Goal: Transaction & Acquisition: Subscribe to service/newsletter

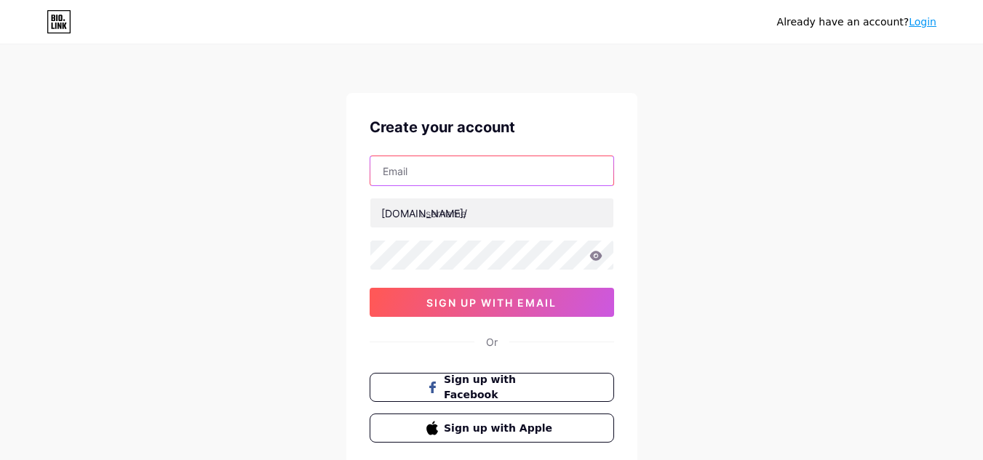
click at [501, 179] on input "text" at bounding box center [491, 170] width 243 height 29
type input "[EMAIL_ADDRESS][DOMAIN_NAME]"
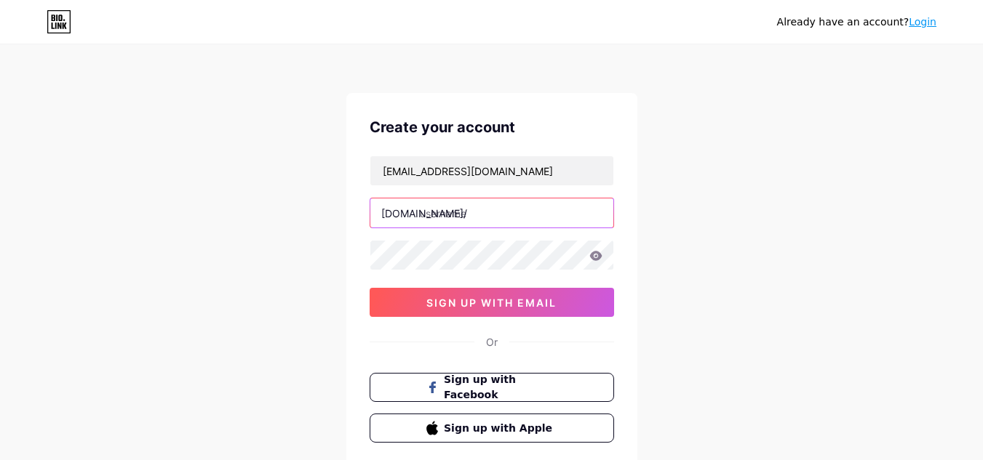
click at [506, 217] on input "text" at bounding box center [491, 213] width 243 height 29
type input "a"
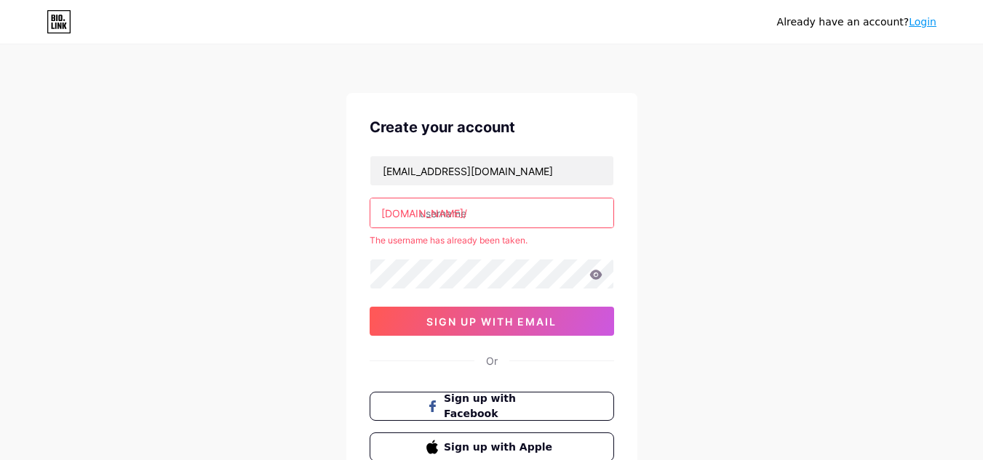
click at [506, 217] on input "text" at bounding box center [491, 213] width 243 height 29
type input "s"
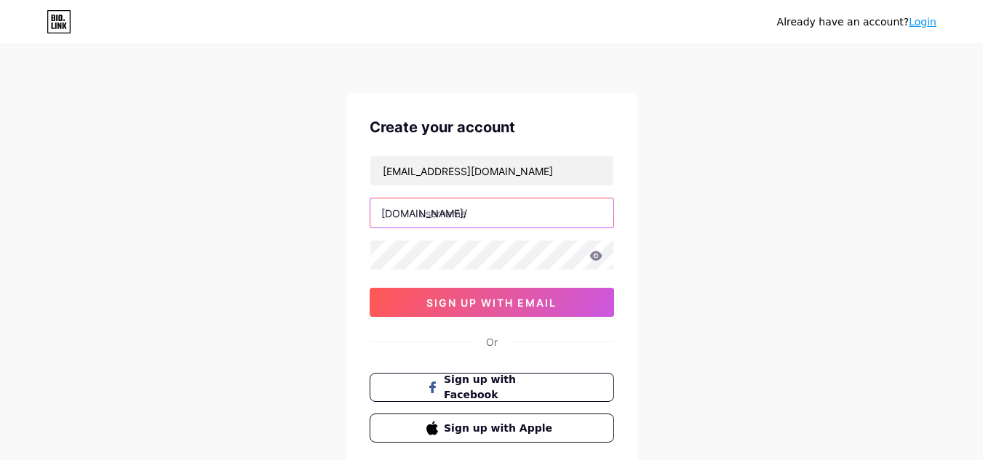
type input "a"
type input "ac1d_x"
click at [594, 255] on icon at bounding box center [595, 256] width 13 height 10
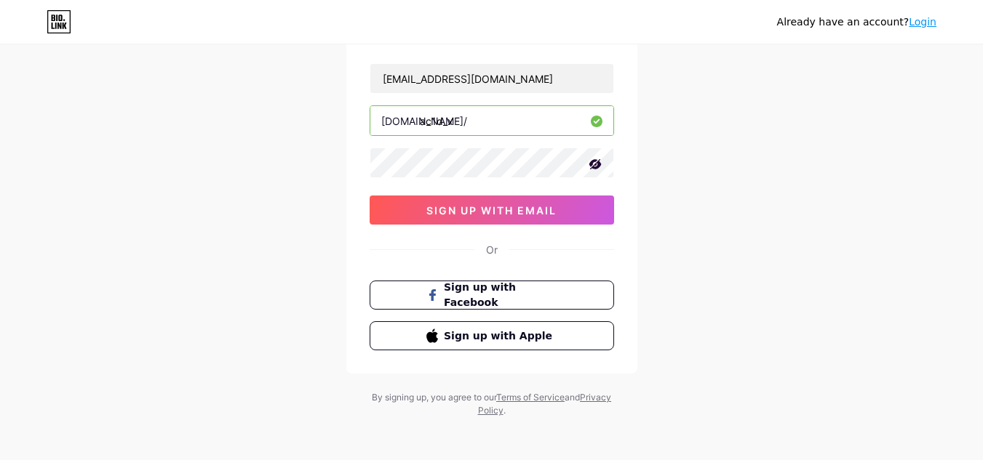
scroll to position [96, 0]
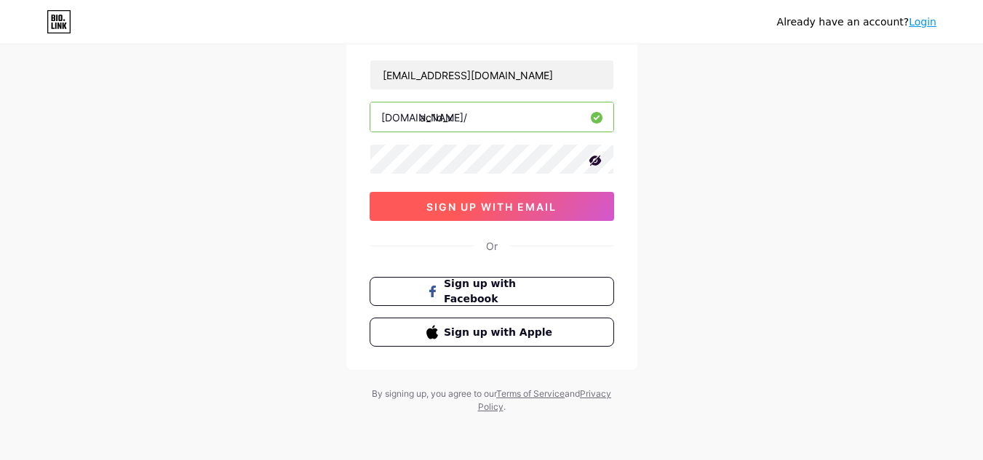
click at [536, 207] on span "sign up with email" at bounding box center [491, 207] width 130 height 12
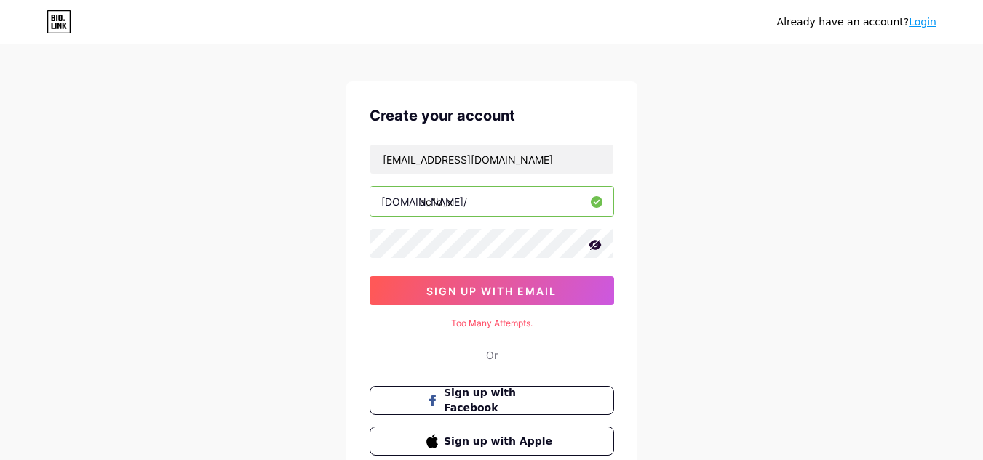
scroll to position [0, 0]
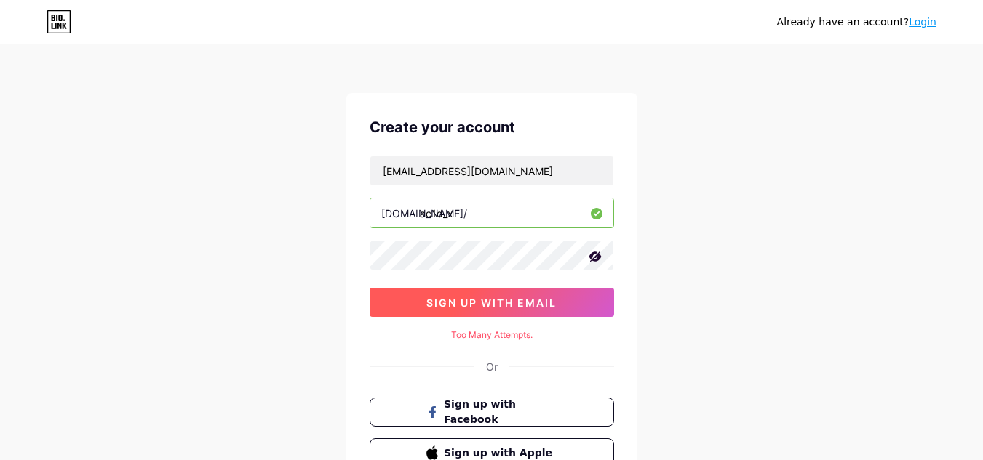
click at [583, 303] on button "sign up with email" at bounding box center [492, 302] width 244 height 29
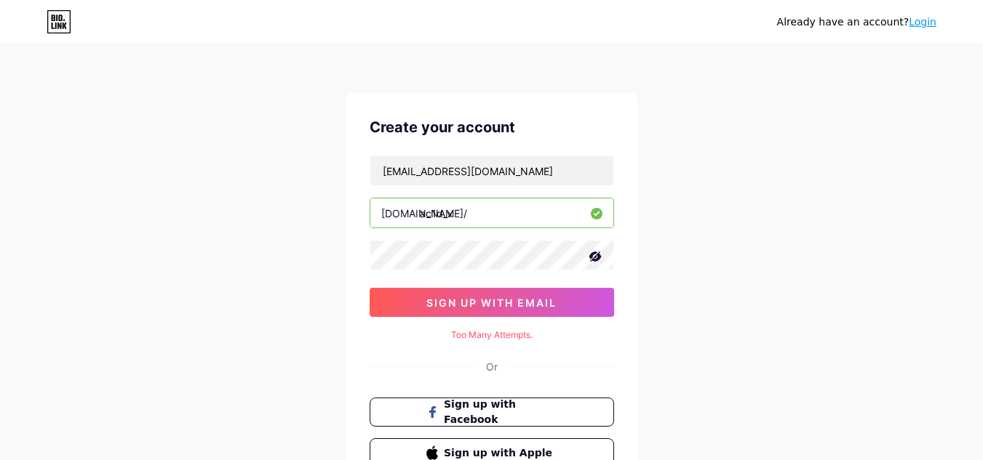
click at [926, 27] on link "Login" at bounding box center [923, 22] width 28 height 12
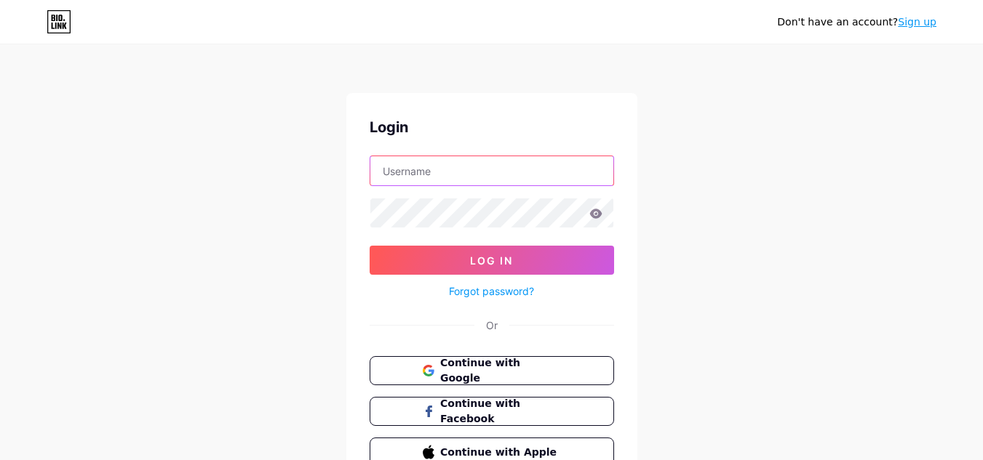
type input "[EMAIL_ADDRESS][DOMAIN_NAME]"
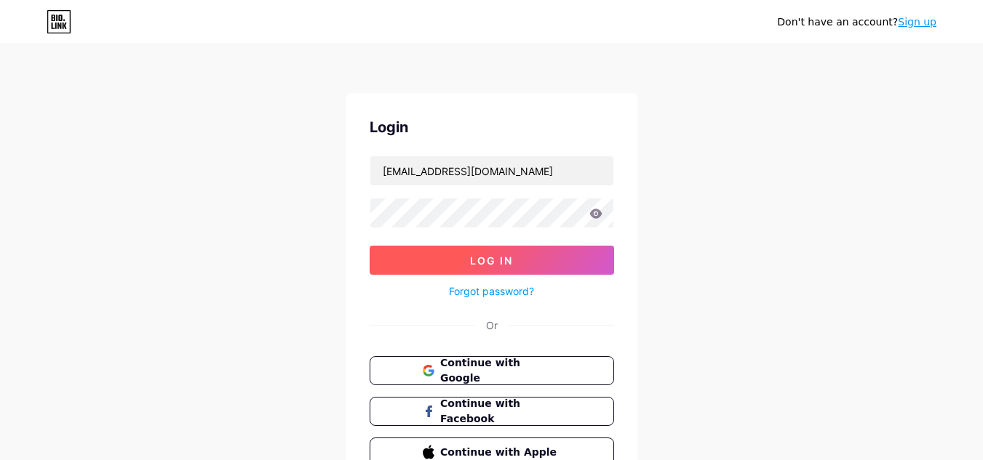
click at [583, 267] on button "Log In" at bounding box center [492, 260] width 244 height 29
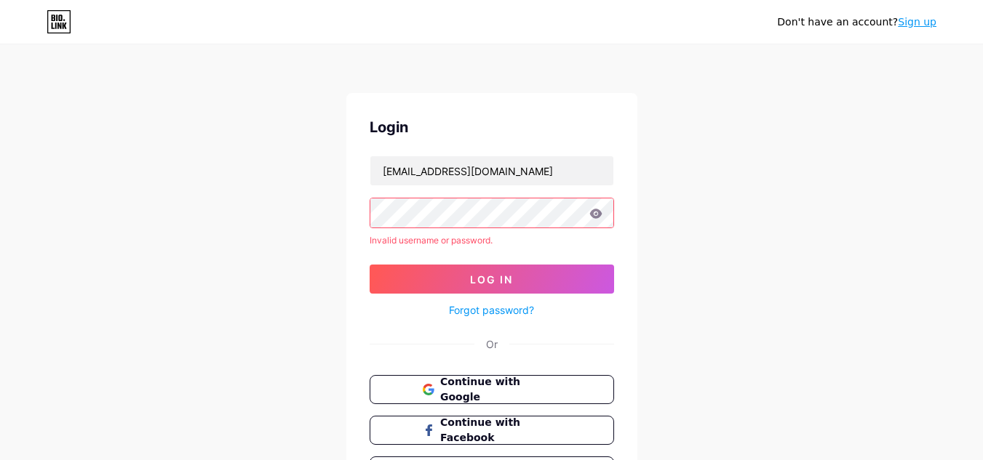
click at [594, 215] on icon at bounding box center [595, 214] width 13 height 10
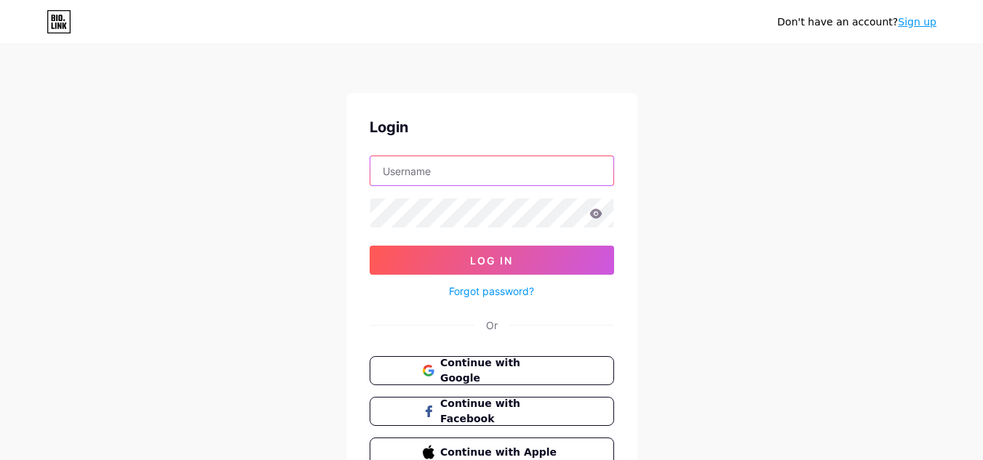
type input "[EMAIL_ADDRESS][DOMAIN_NAME]"
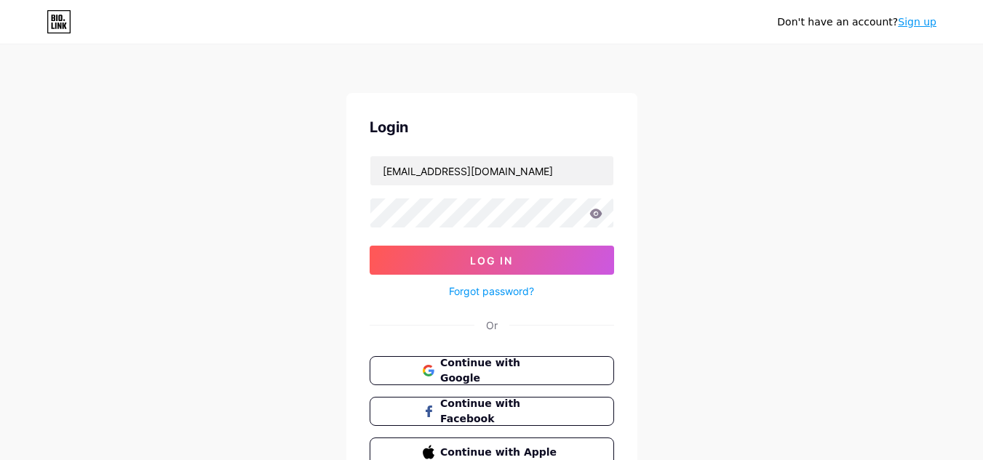
click at [596, 215] on icon at bounding box center [595, 213] width 12 height 9
click at [323, 212] on div "Don't have an account? Sign up Login sayemkarim990@gmail.com Log In Forgot pass…" at bounding box center [491, 268] width 983 height 537
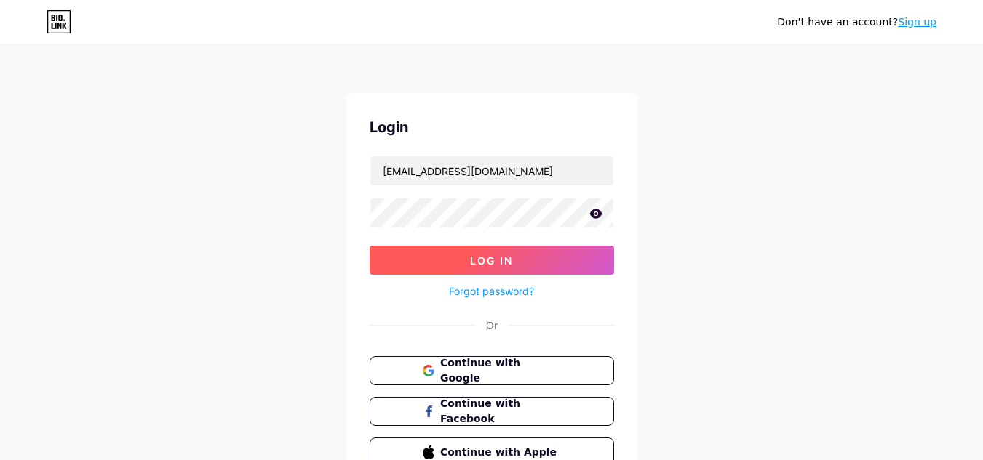
click at [424, 261] on button "Log In" at bounding box center [492, 260] width 244 height 29
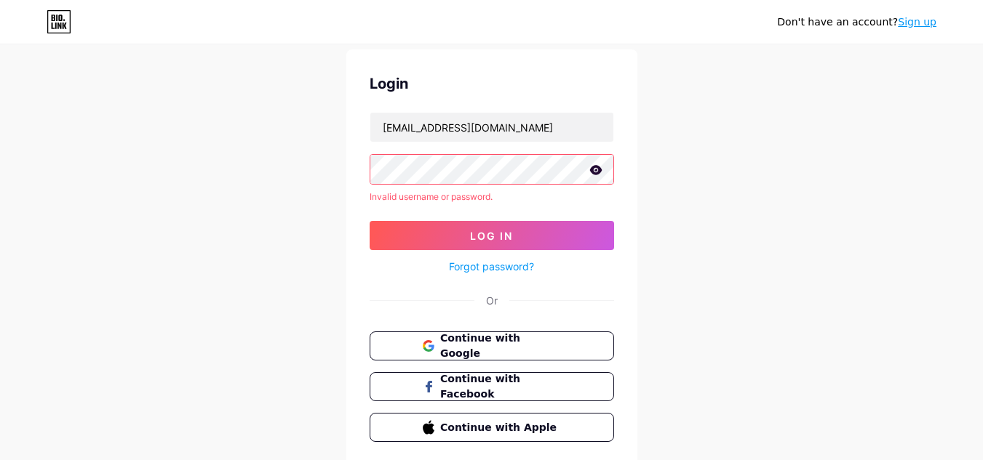
scroll to position [95, 0]
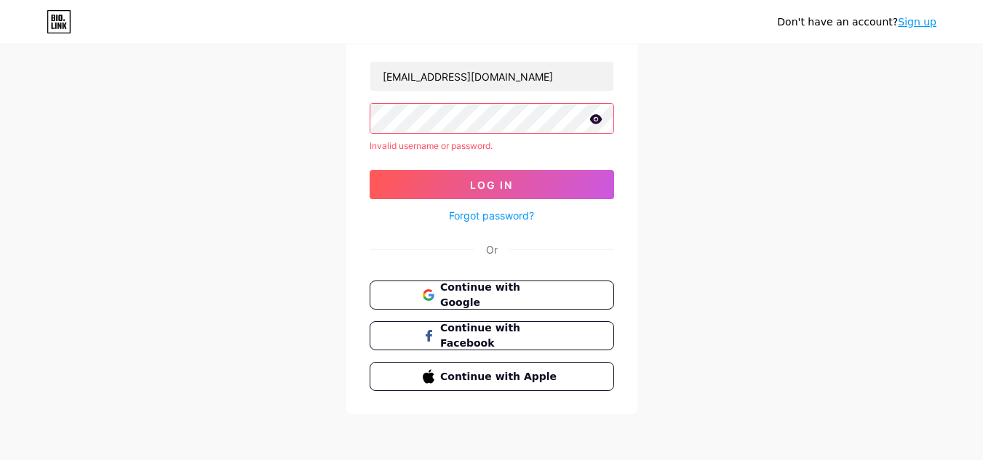
click at [917, 22] on link "Sign up" at bounding box center [917, 22] width 39 height 12
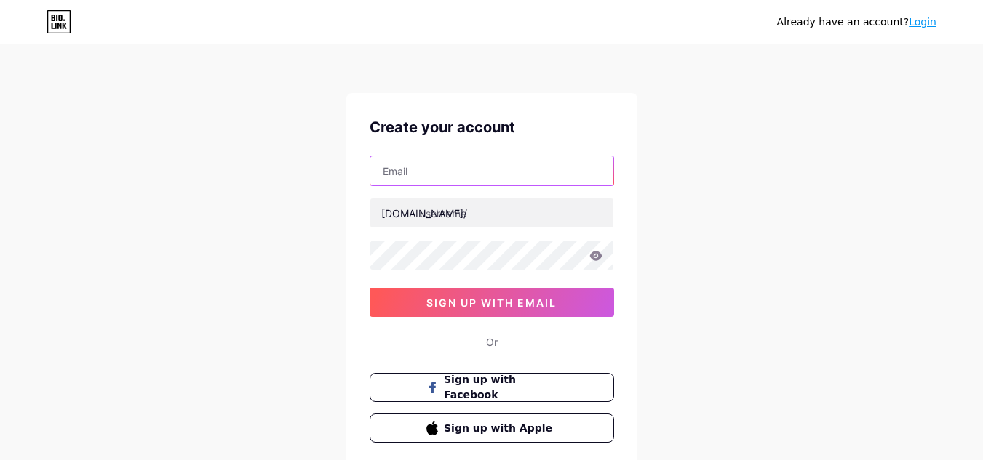
type input "[EMAIL_ADDRESS][DOMAIN_NAME]"
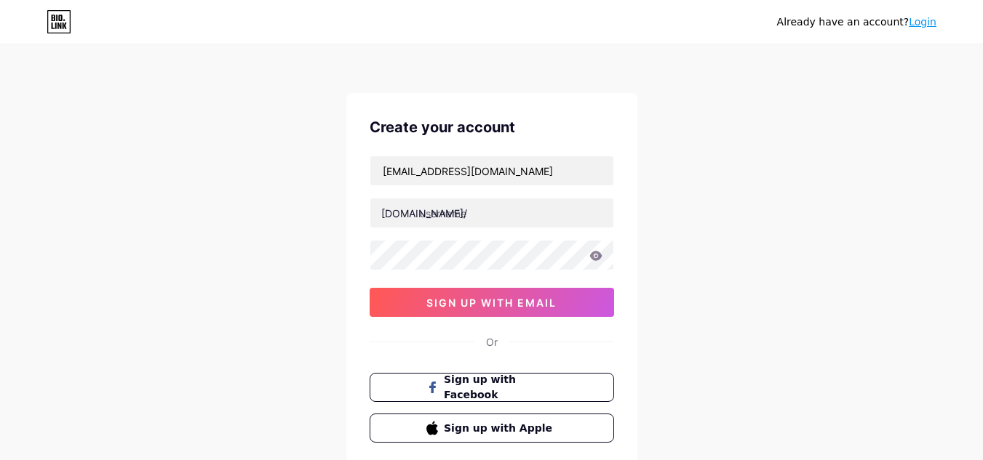
click at [600, 259] on icon at bounding box center [595, 256] width 13 height 10
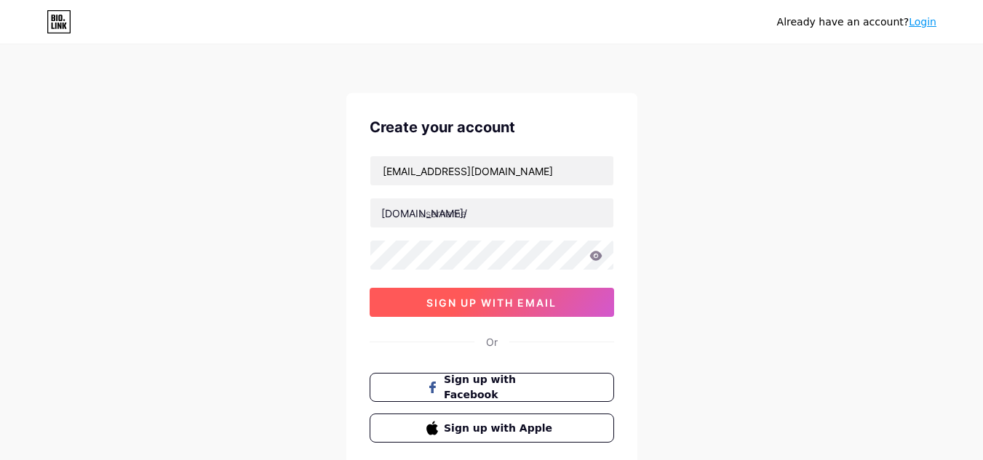
click at [524, 302] on span "sign up with email" at bounding box center [491, 303] width 130 height 12
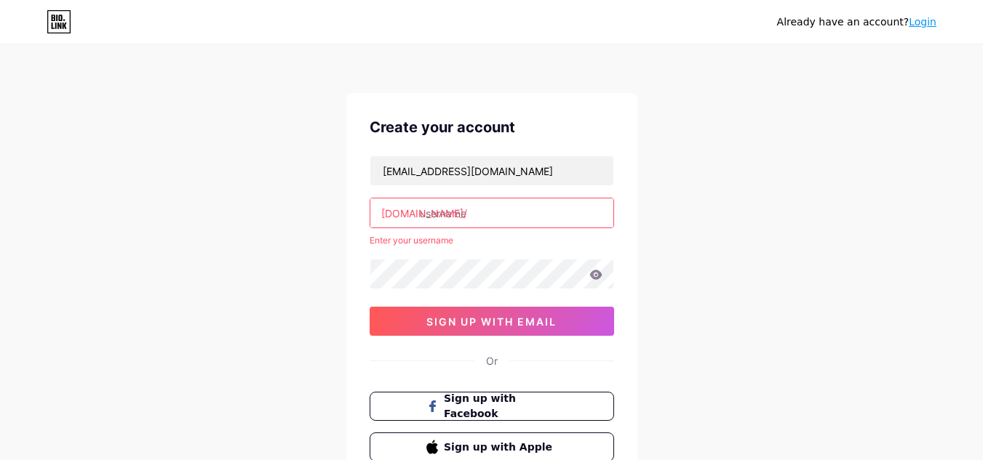
click at [484, 220] on input "text" at bounding box center [491, 213] width 243 height 29
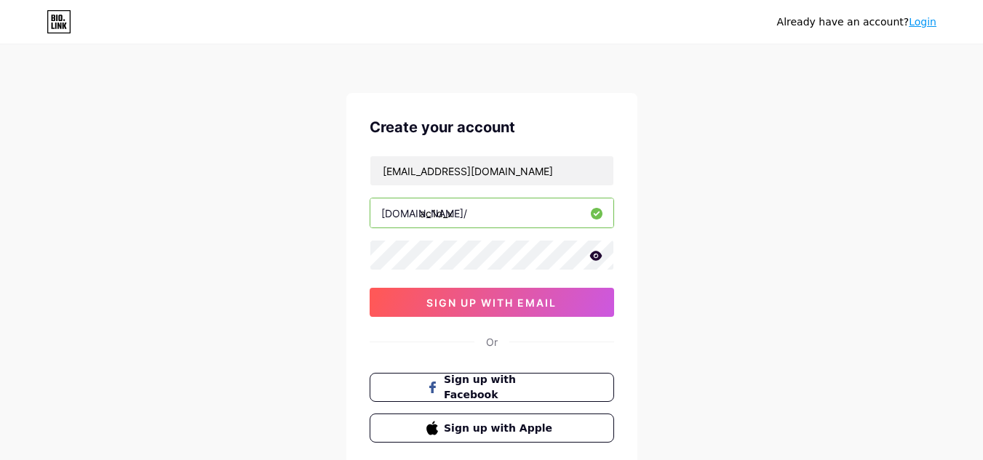
type input "ac1d_x"
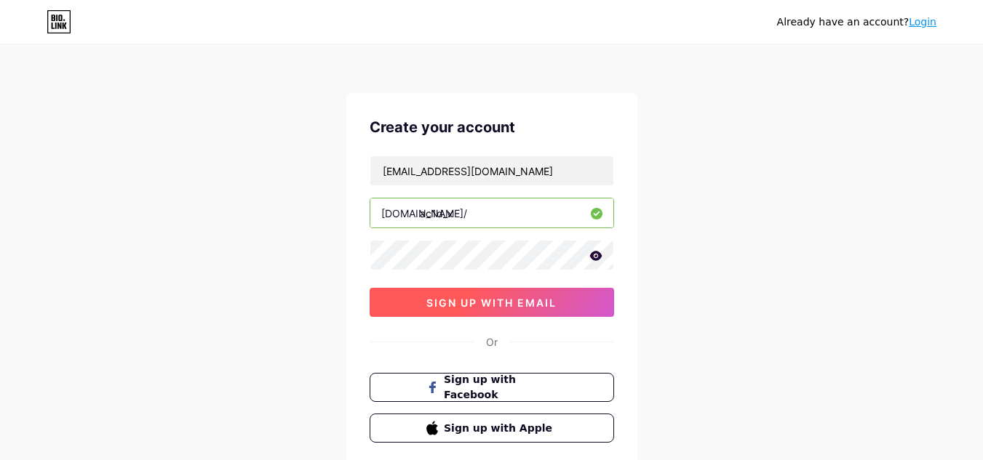
click at [513, 306] on span "sign up with email" at bounding box center [491, 303] width 130 height 12
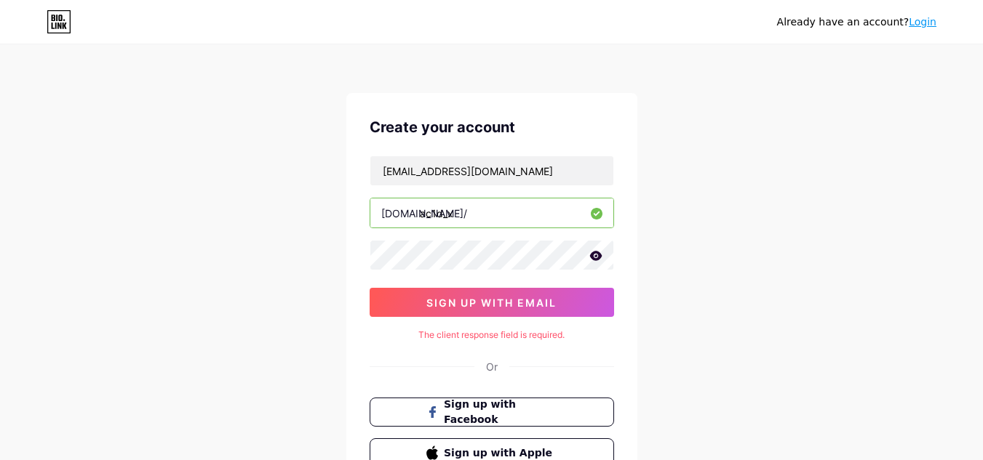
click at [68, 28] on icon at bounding box center [59, 21] width 25 height 23
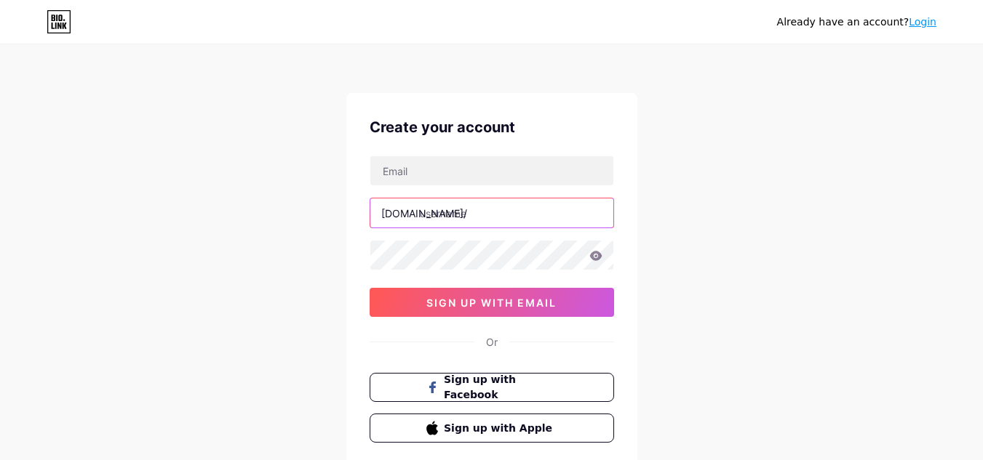
click at [516, 212] on input "text" at bounding box center [491, 213] width 243 height 29
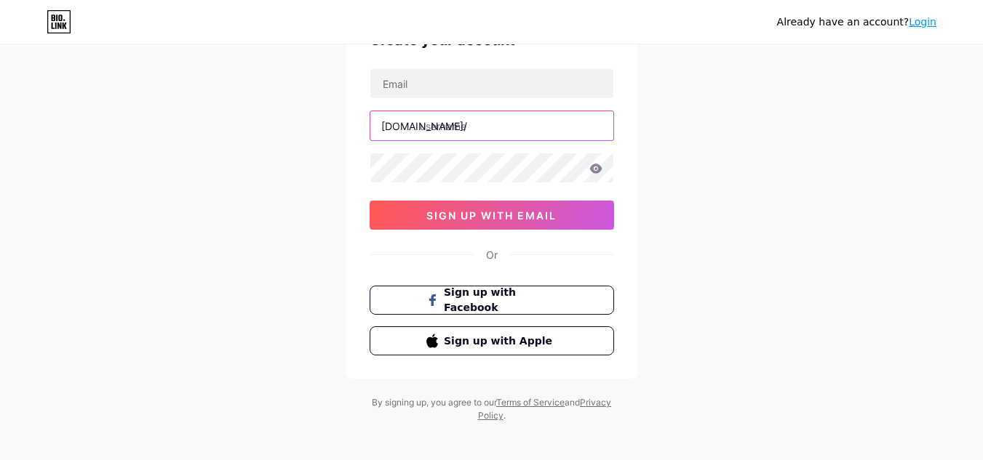
scroll to position [96, 0]
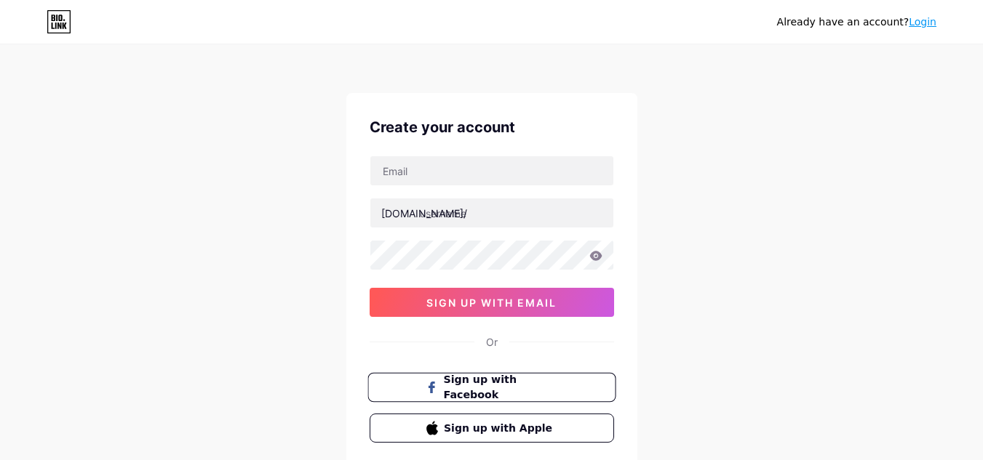
click at [557, 387] on span "Sign up with Facebook" at bounding box center [500, 387] width 114 height 31
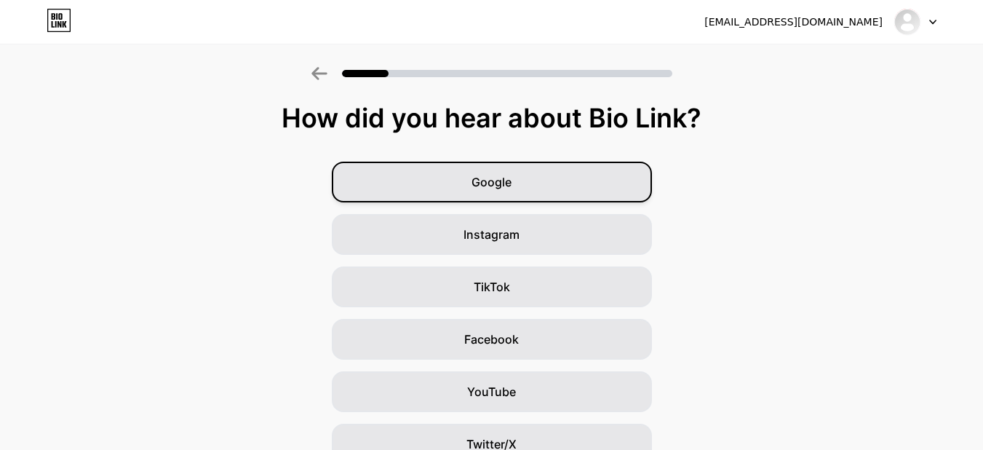
click at [613, 178] on div "Google" at bounding box center [492, 181] width 320 height 41
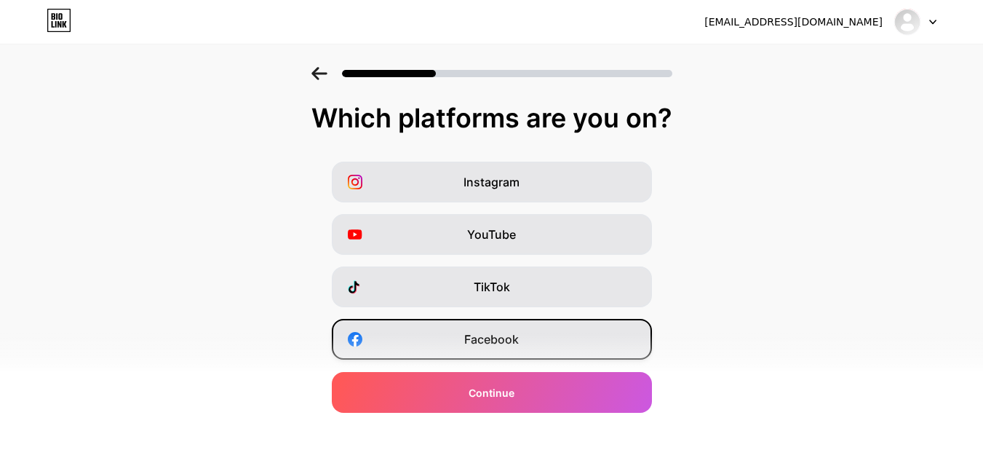
click at [585, 334] on div "Facebook" at bounding box center [492, 339] width 320 height 41
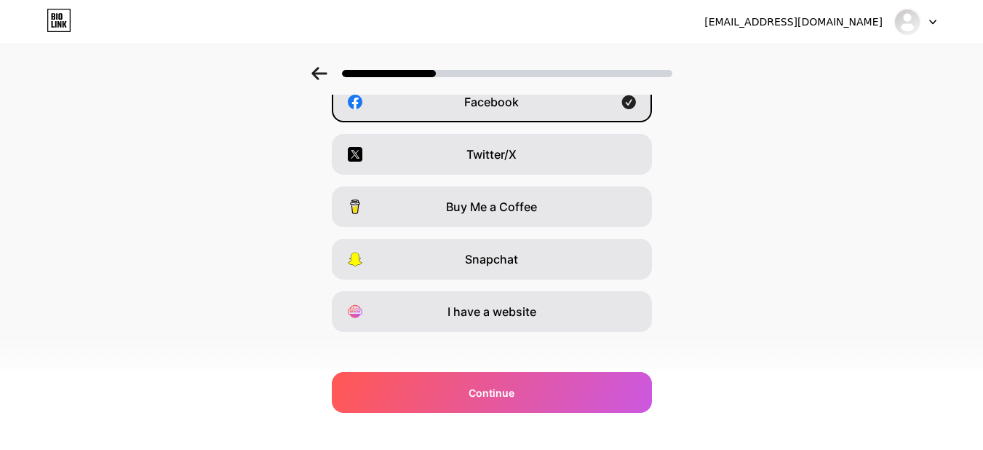
scroll to position [250, 0]
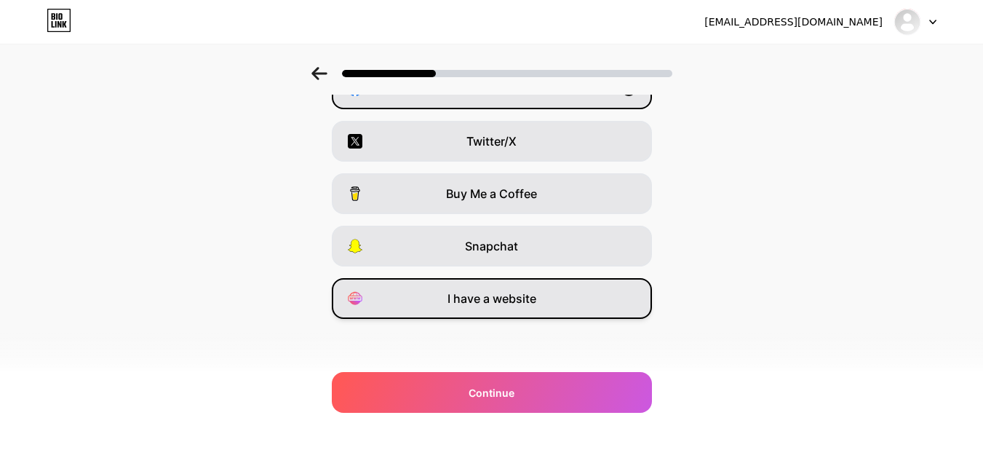
click at [602, 307] on div "I have a website" at bounding box center [492, 298] width 320 height 41
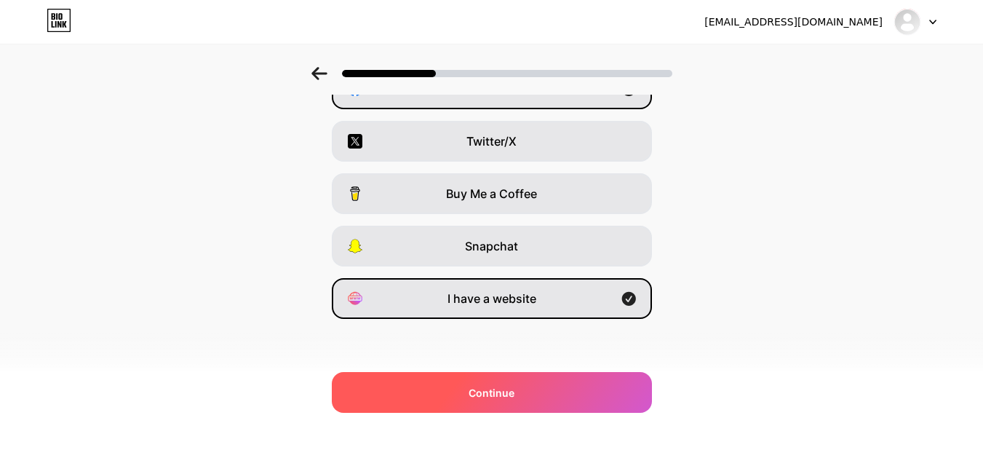
click at [587, 381] on div "Continue" at bounding box center [492, 392] width 320 height 41
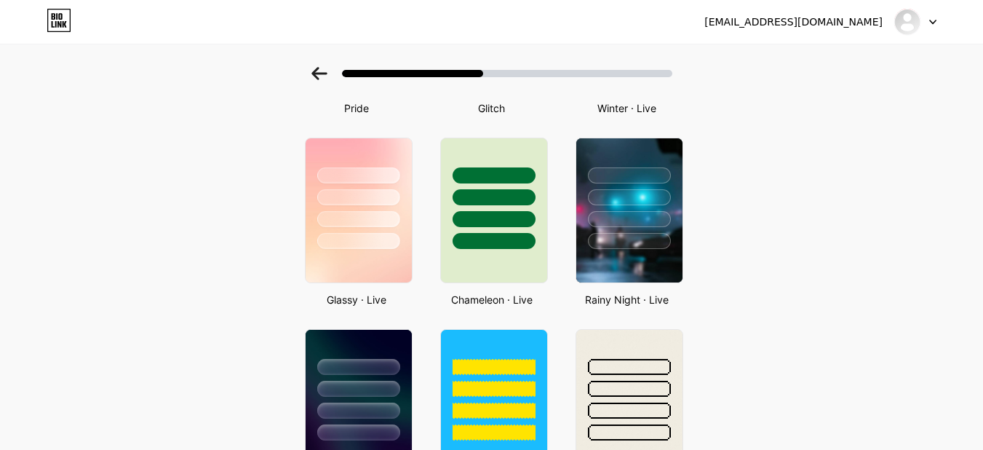
scroll to position [410, 0]
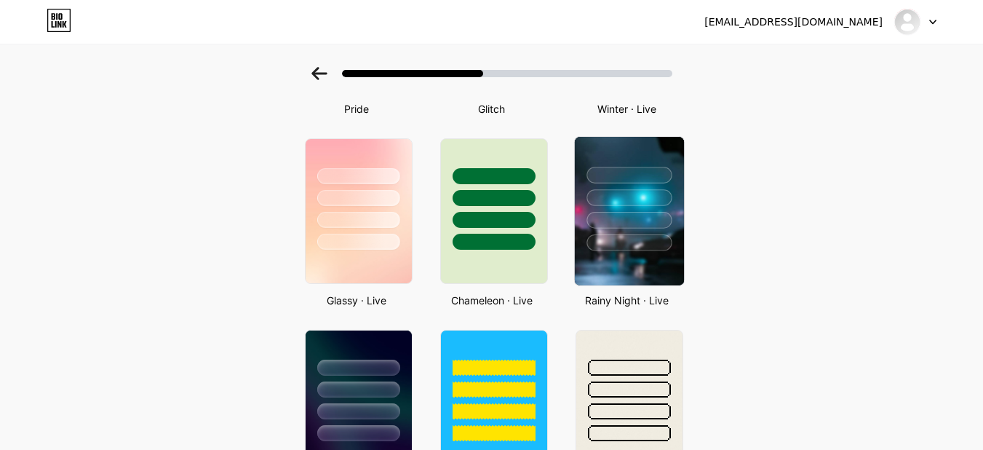
click at [660, 258] on img at bounding box center [628, 211] width 109 height 148
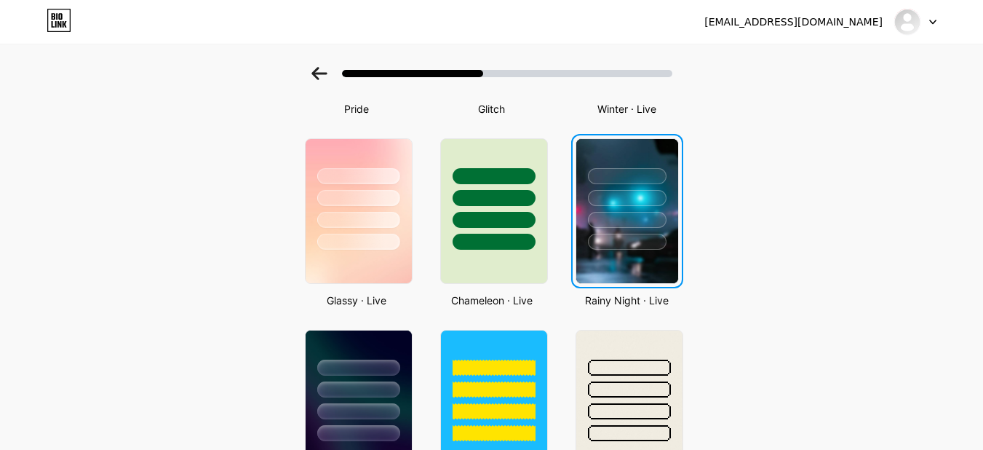
scroll to position [0, 0]
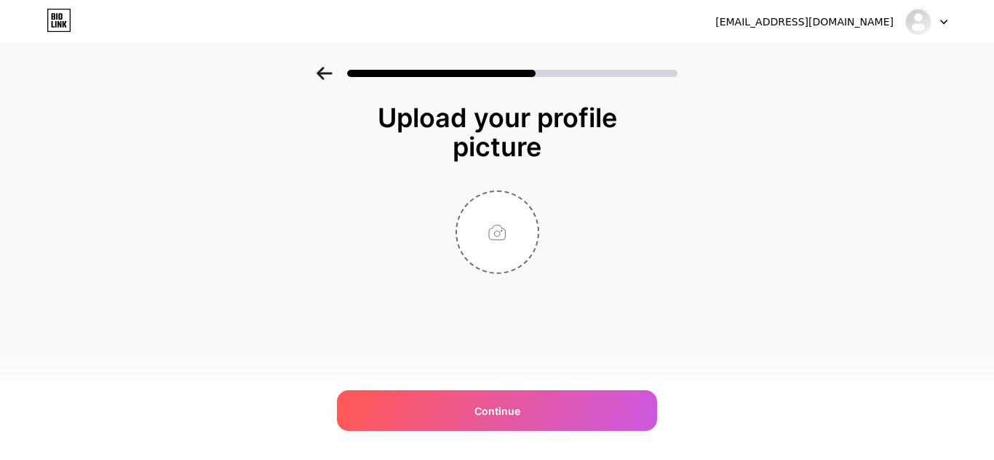
click at [326, 76] on icon at bounding box center [324, 73] width 16 height 13
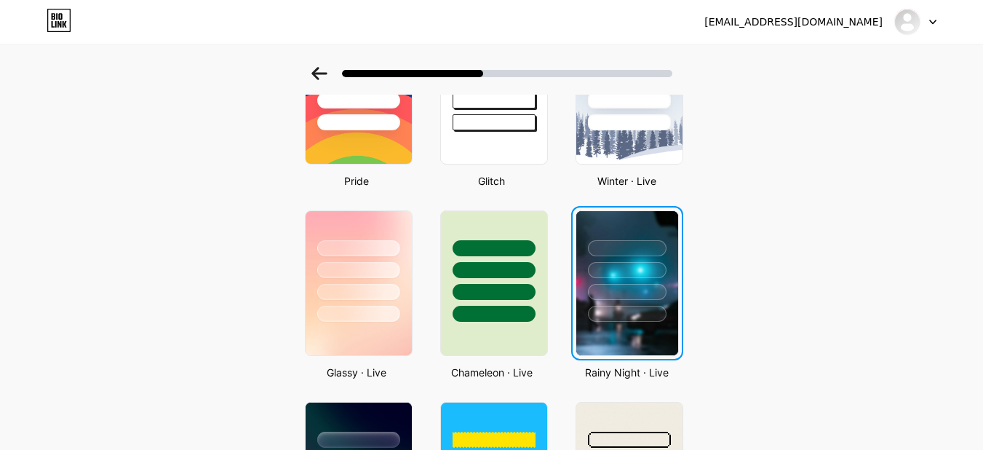
scroll to position [388, 0]
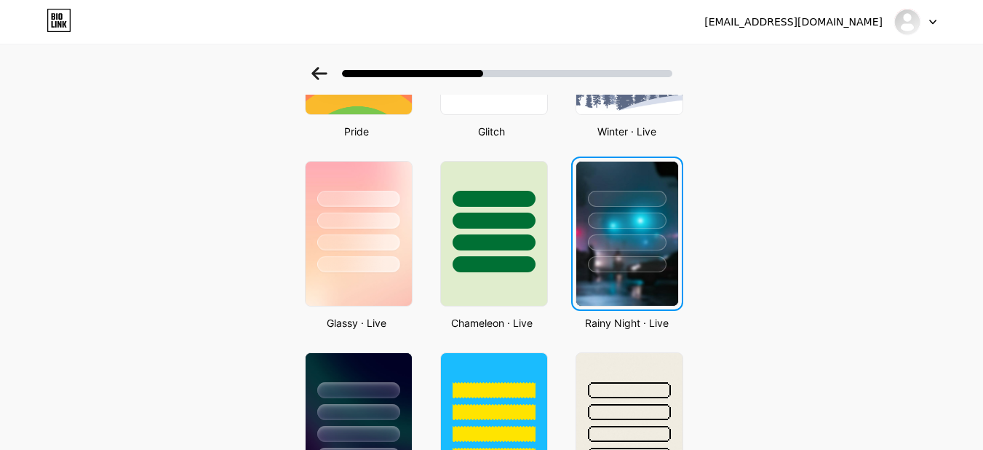
click at [663, 265] on div at bounding box center [627, 264] width 79 height 16
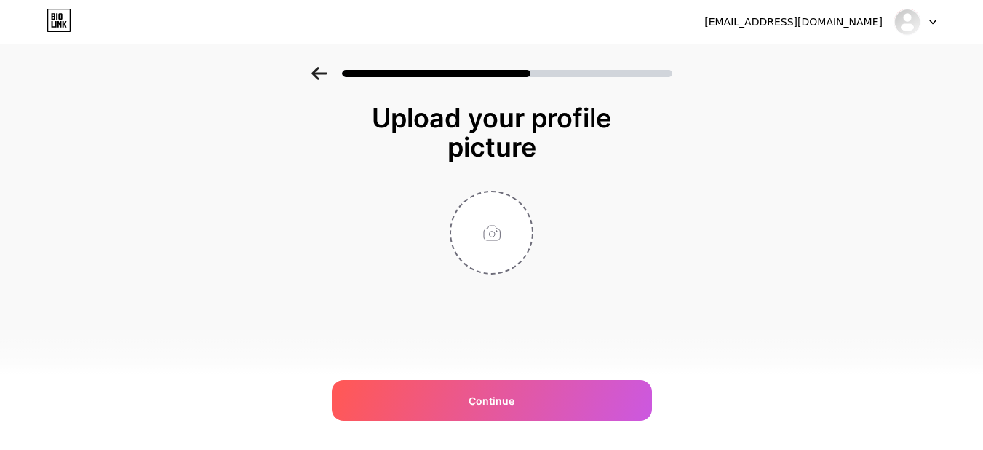
scroll to position [0, 0]
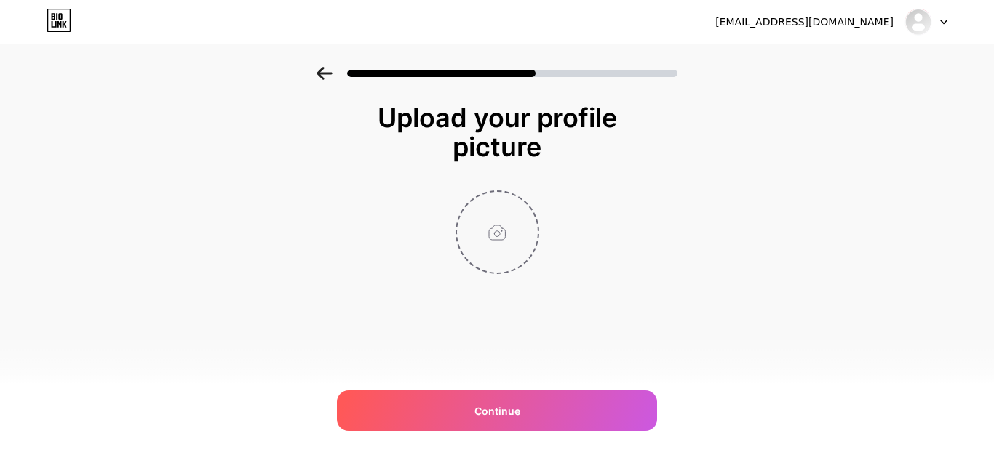
click at [482, 236] on input "file" at bounding box center [497, 232] width 81 height 81
type input "C:\fakepath\a3cf58789eba61e044148a3bd501bbc0.jpg"
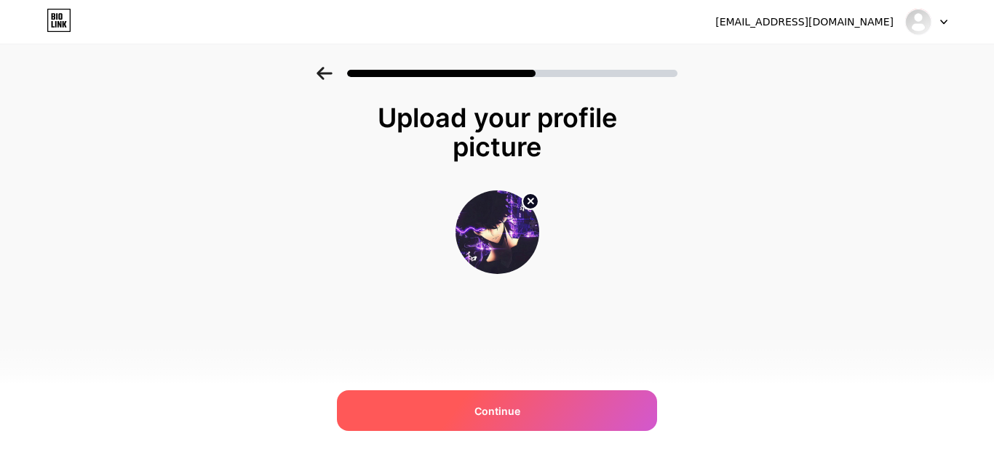
click at [556, 420] on div "Continue" at bounding box center [497, 411] width 320 height 41
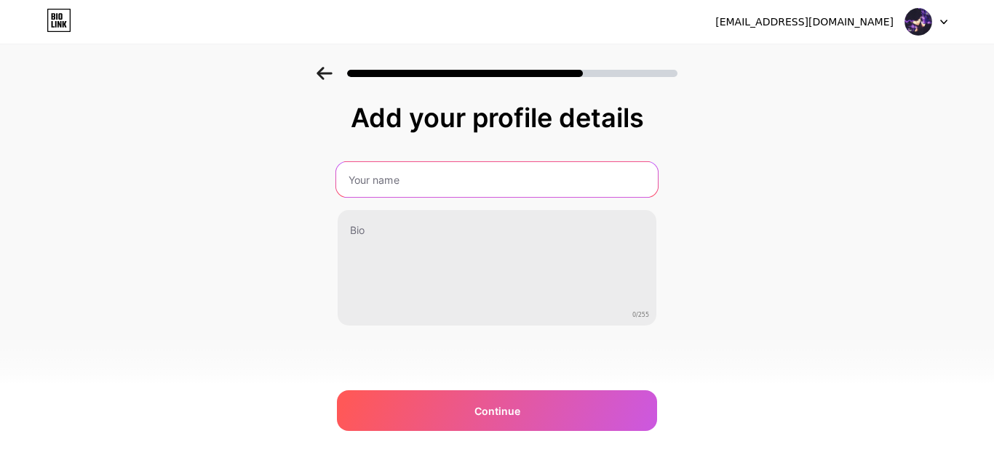
click at [528, 182] on input "text" at bounding box center [497, 179] width 322 height 35
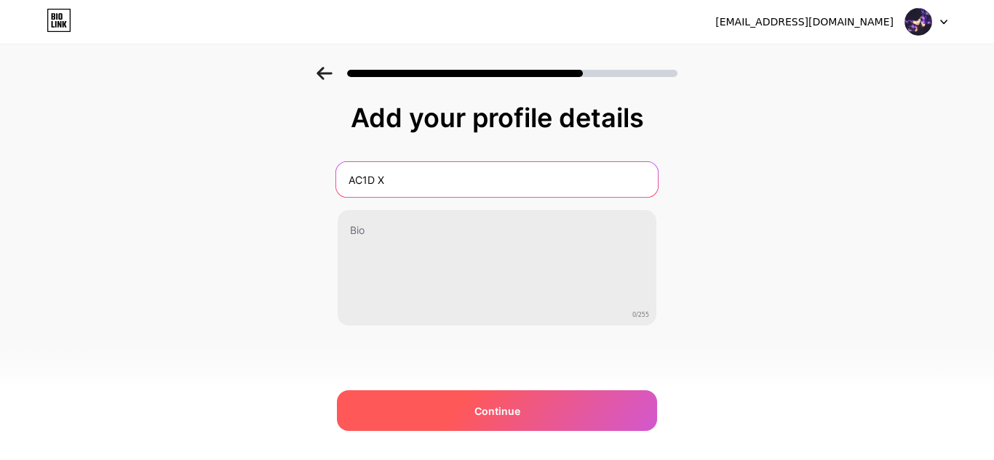
type input "AC1D X"
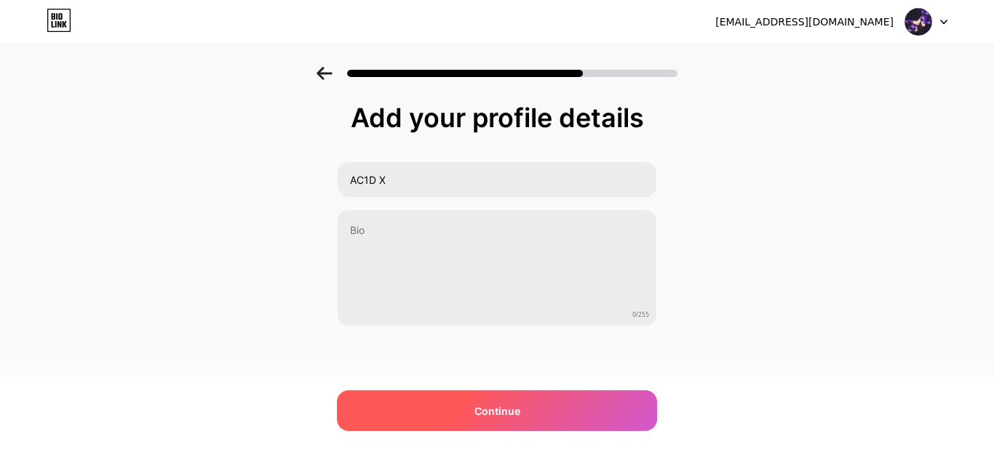
click at [516, 411] on span "Continue" at bounding box center [497, 411] width 46 height 15
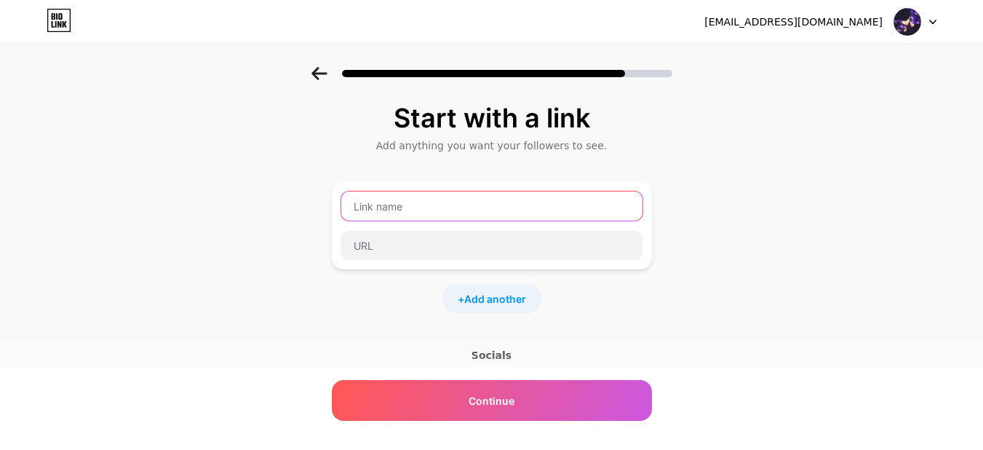
click at [538, 204] on input "text" at bounding box center [491, 205] width 301 height 29
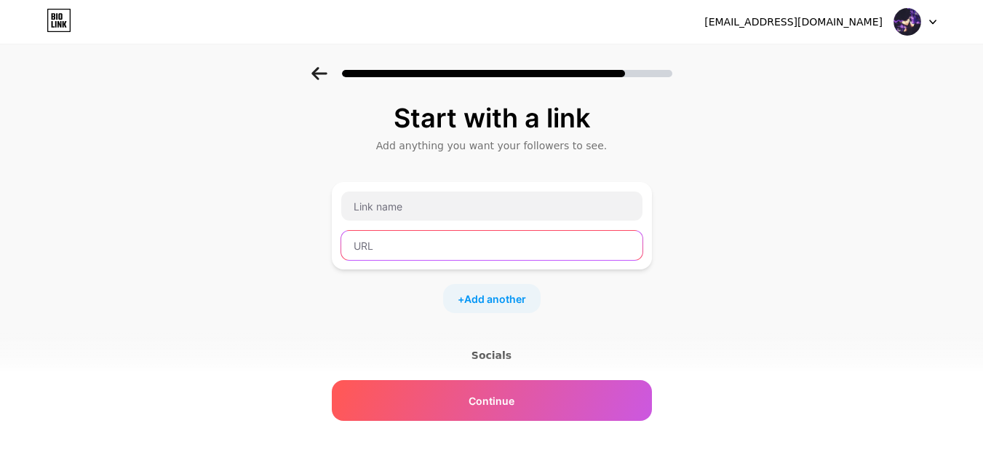
click at [518, 243] on input "text" at bounding box center [491, 245] width 301 height 29
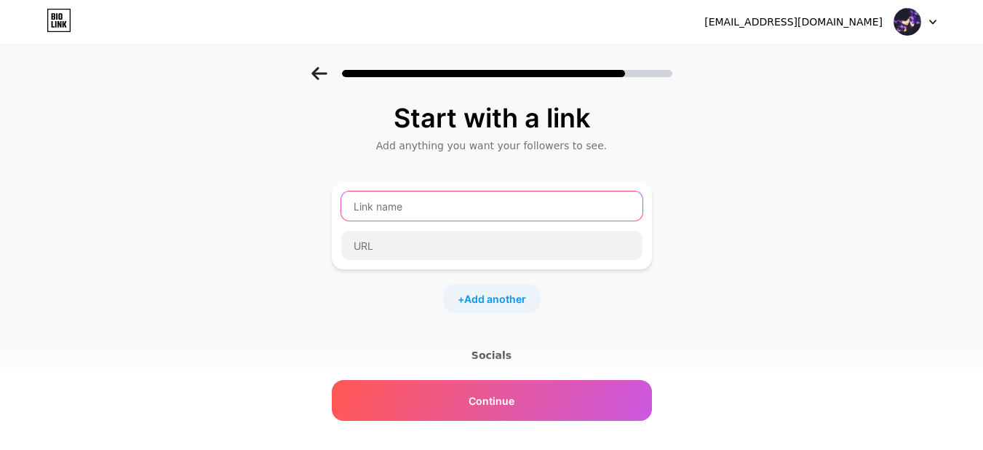
click at [520, 211] on input "text" at bounding box center [491, 205] width 301 height 29
click at [735, 293] on div "Start with a link Add anything you want your followers to see. + Add another So…" at bounding box center [491, 322] width 983 height 511
click at [451, 218] on input "text" at bounding box center [491, 205] width 301 height 29
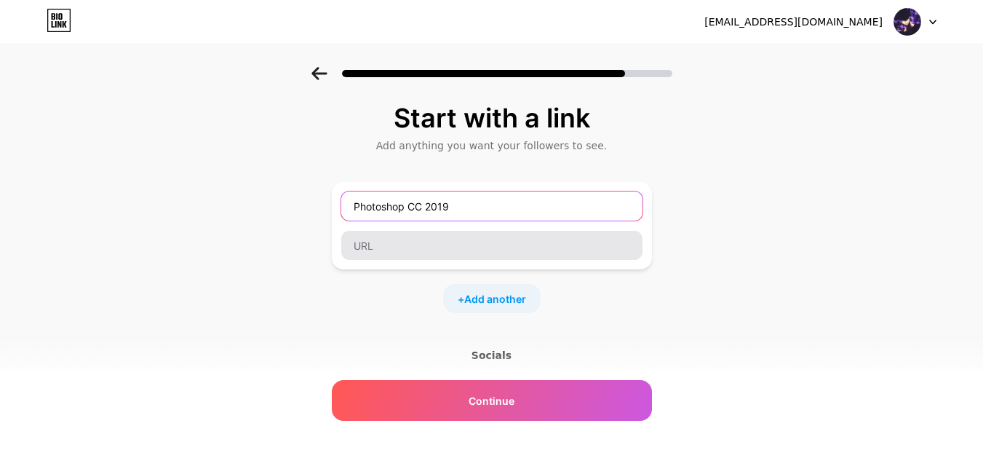
type input "Photoshop CC 2019"
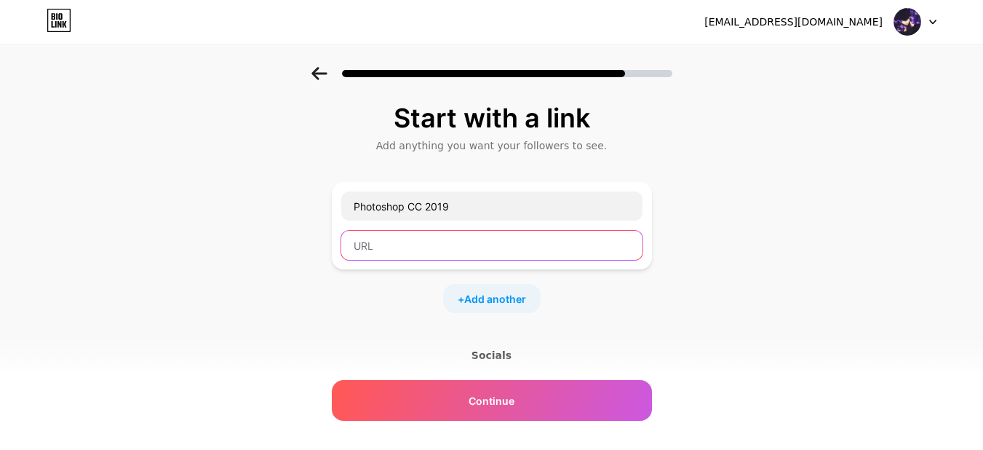
click at [530, 255] on input "text" at bounding box center [491, 245] width 301 height 29
paste input "https://drive.google.com/drive/folders/1ZKoKhq4UAKJ99xOGF0DHahI7xV-Ffpql?usp=dr…"
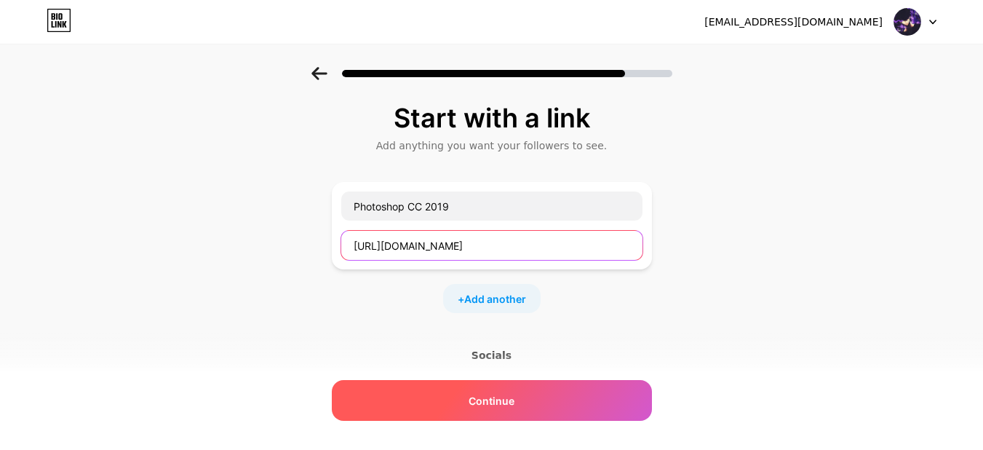
type input "https://drive.google.com/drive/folders/1ZKoKhq4UAKJ99xOGF0DHahI7xV-Ffpql?usp=dr…"
click at [522, 400] on div "Continue" at bounding box center [492, 400] width 320 height 41
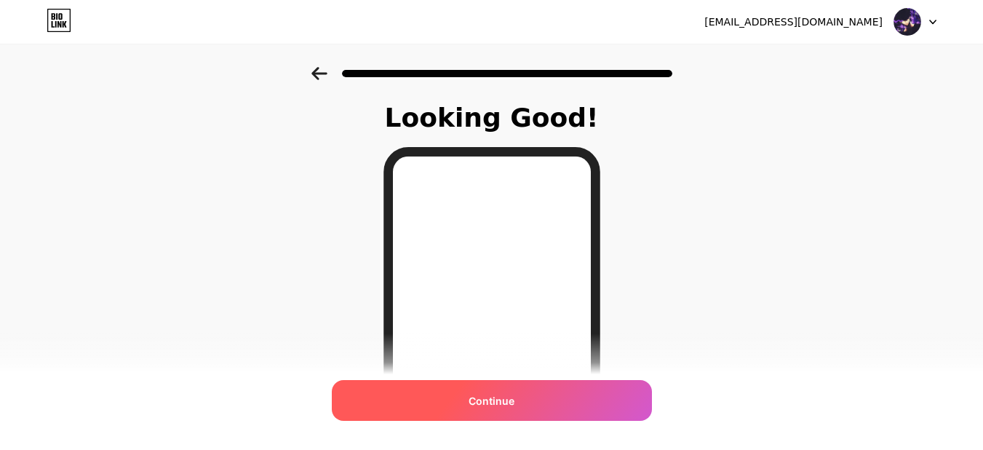
click at [580, 410] on div "Continue" at bounding box center [492, 400] width 320 height 41
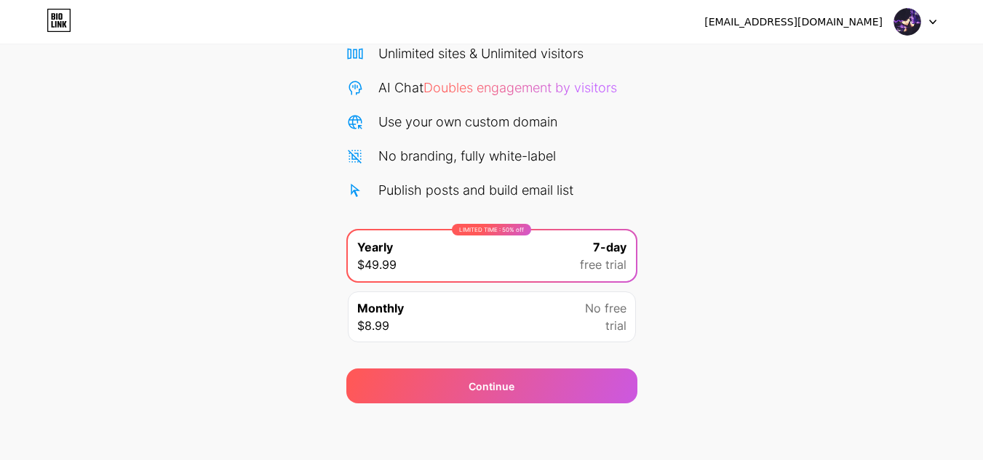
scroll to position [125, 0]
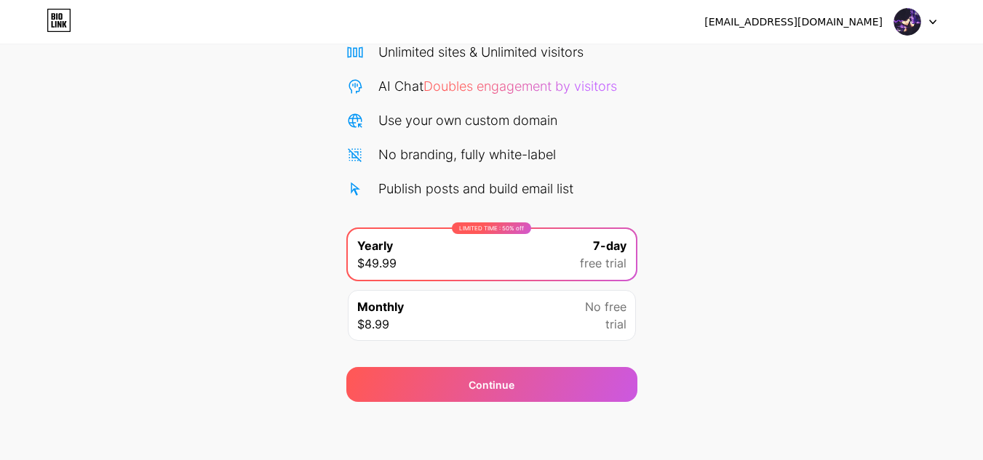
click at [594, 319] on div "No free trial" at bounding box center [605, 315] width 41 height 35
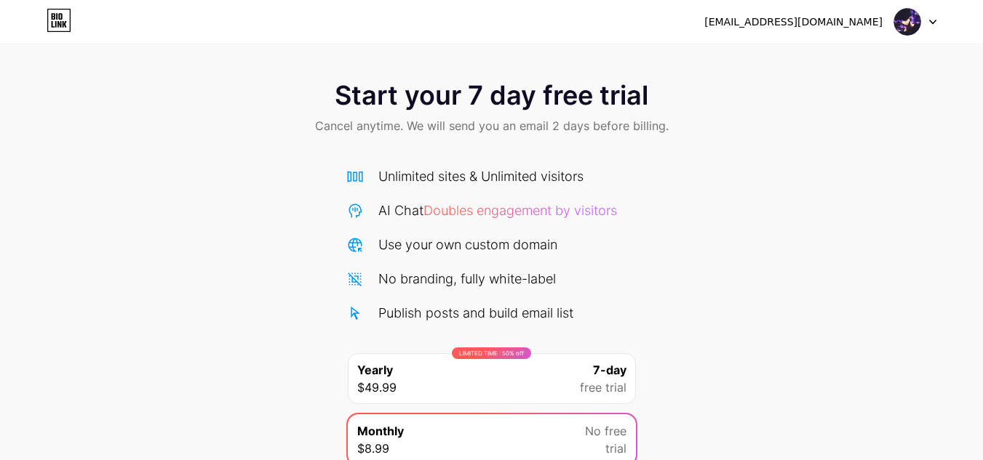
scroll to position [0, 0]
click at [77, 25] on div "sayemkarim990@gmail.com Logout" at bounding box center [491, 22] width 983 height 26
click at [66, 23] on icon at bounding box center [59, 20] width 25 height 23
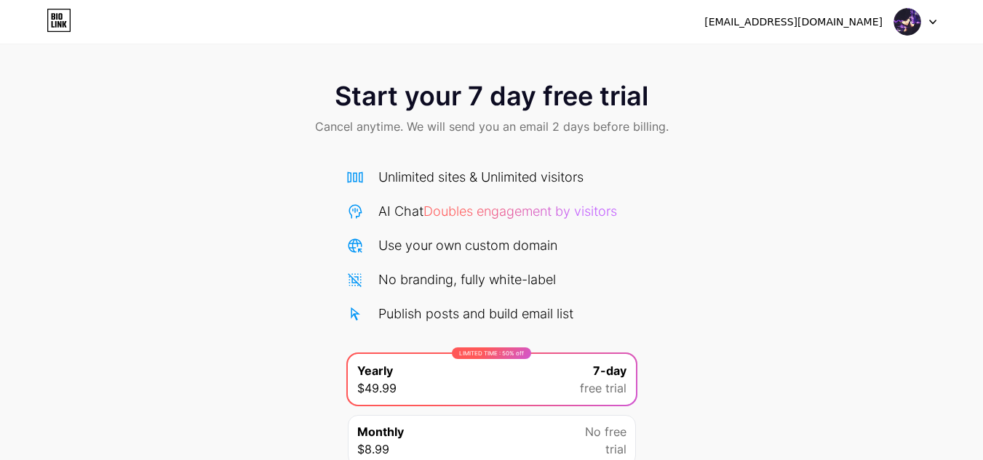
click at [932, 17] on div at bounding box center [915, 22] width 42 height 26
click at [933, 23] on icon at bounding box center [933, 22] width 6 height 4
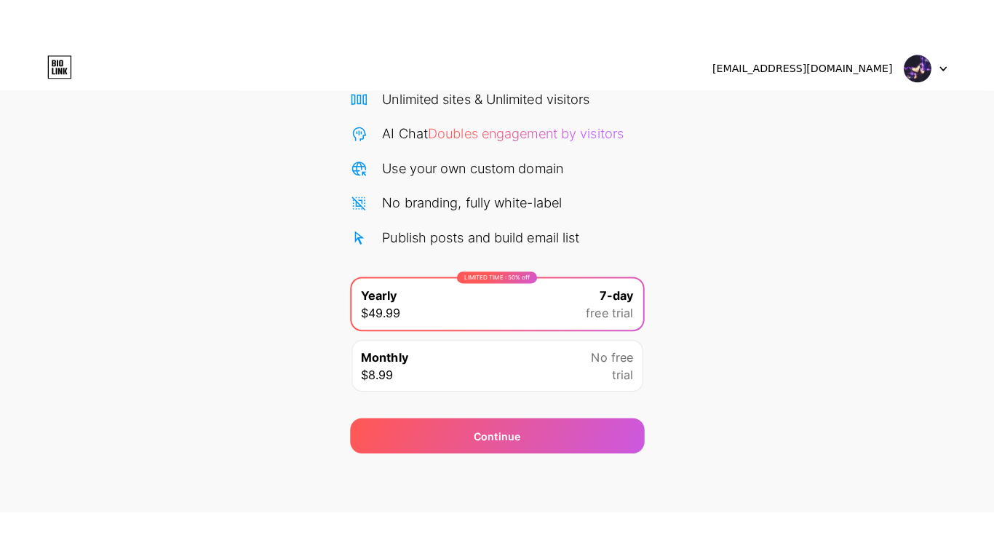
scroll to position [27, 0]
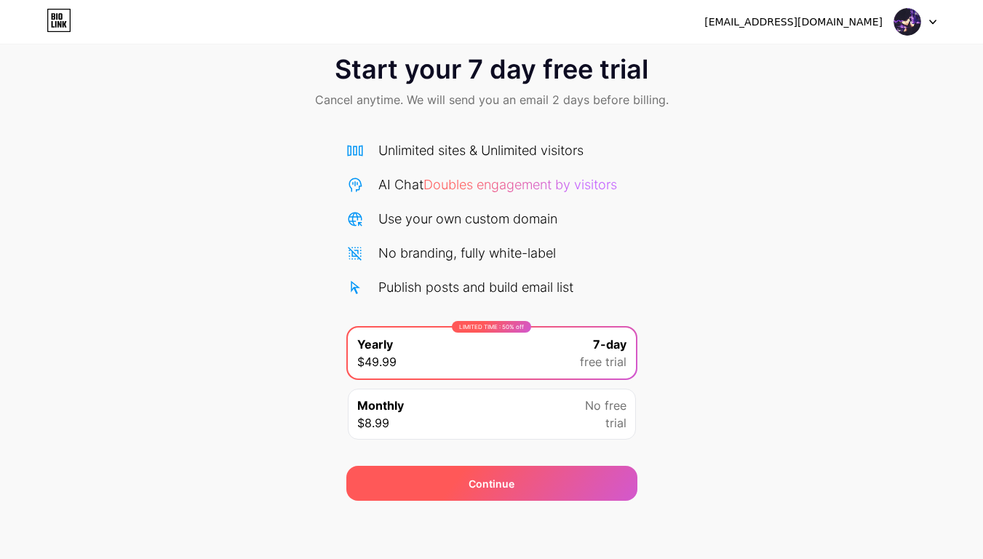
click at [572, 460] on div "Continue" at bounding box center [491, 483] width 291 height 35
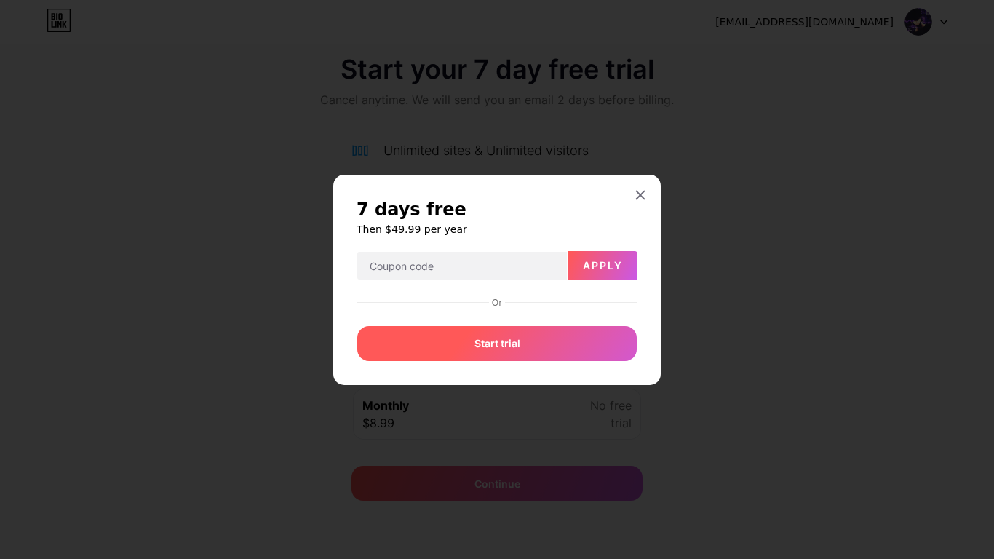
click at [586, 332] on div "Start trial" at bounding box center [496, 343] width 279 height 35
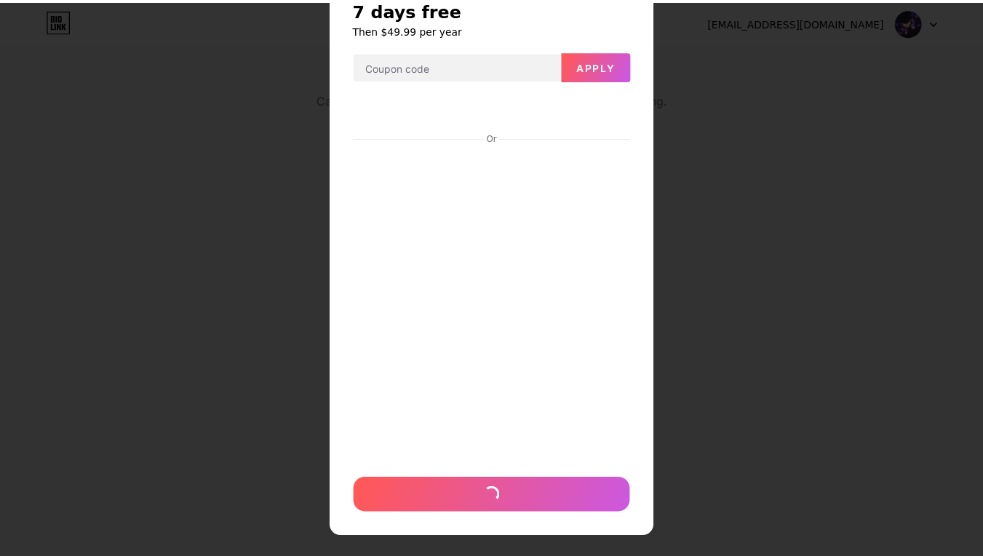
scroll to position [0, 0]
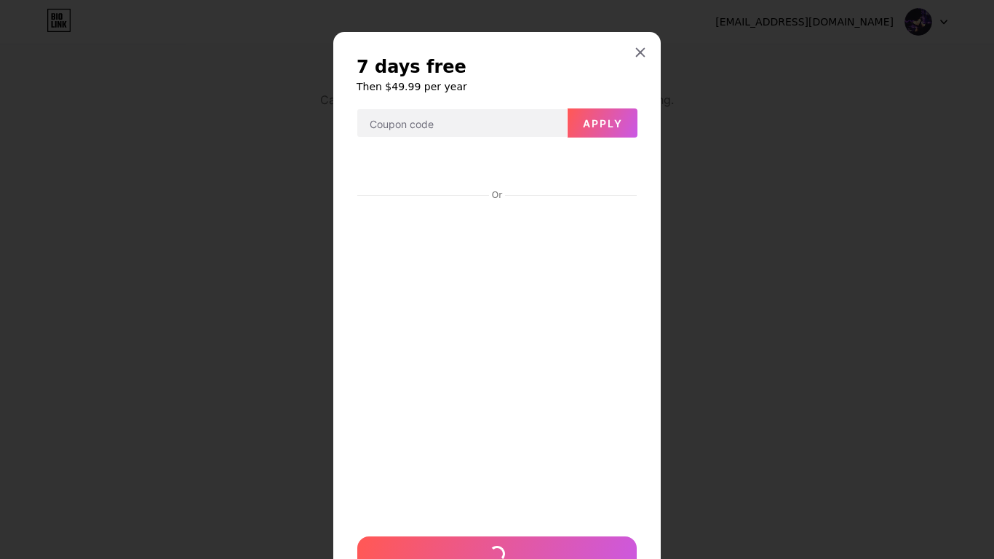
click at [737, 225] on div at bounding box center [497, 279] width 994 height 559
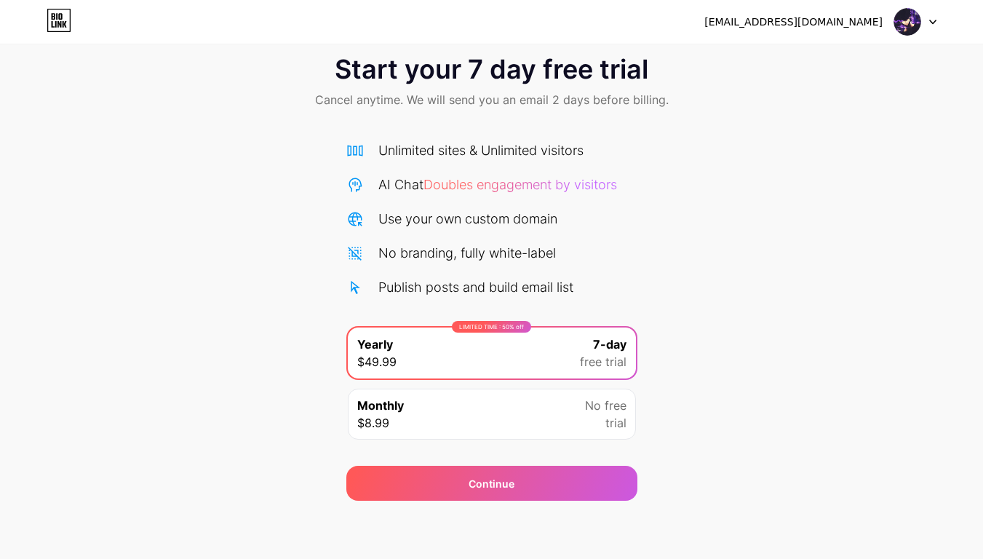
click at [565, 394] on div "Monthly $8.99 No free trial" at bounding box center [492, 413] width 288 height 51
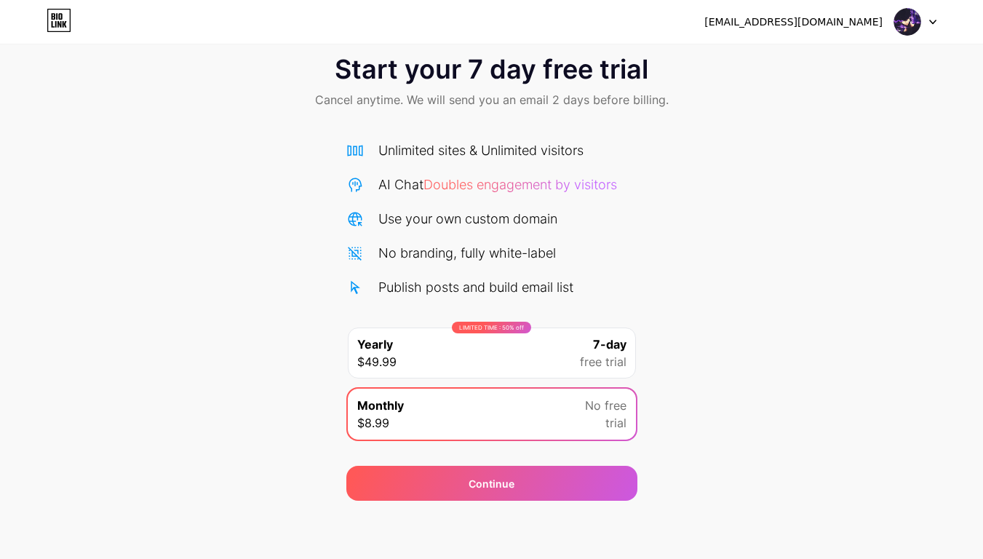
click at [539, 460] on div "sayemkarim990@gmail.com Logout Link Copied Start your 7 day free trial Cancel a…" at bounding box center [491, 266] width 983 height 586
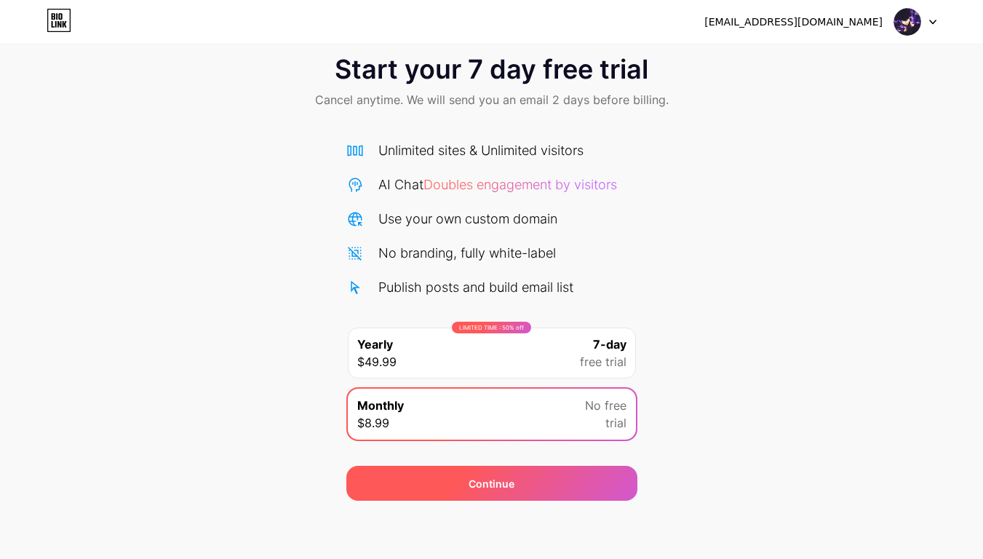
click at [536, 460] on div "Continue" at bounding box center [491, 483] width 291 height 35
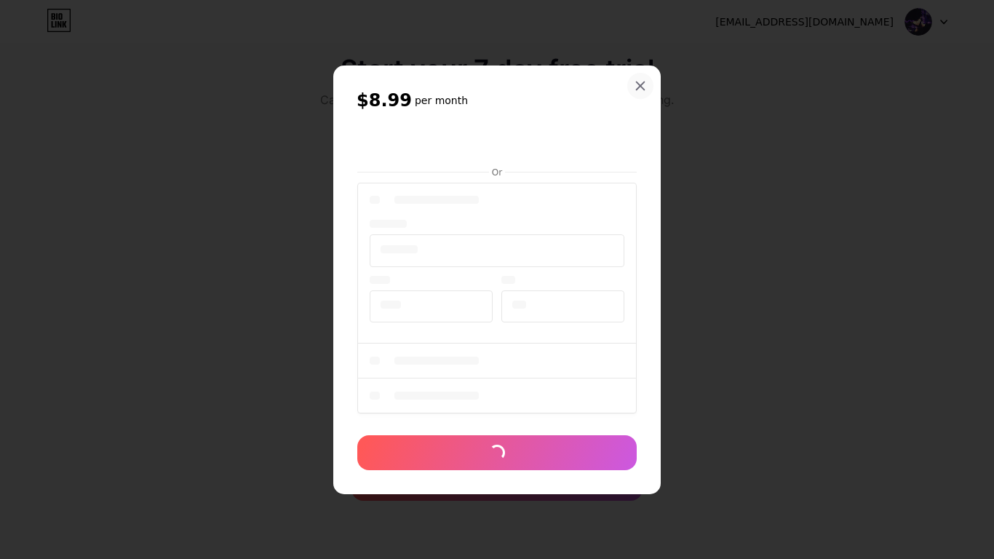
click at [639, 85] on icon at bounding box center [640, 86] width 12 height 12
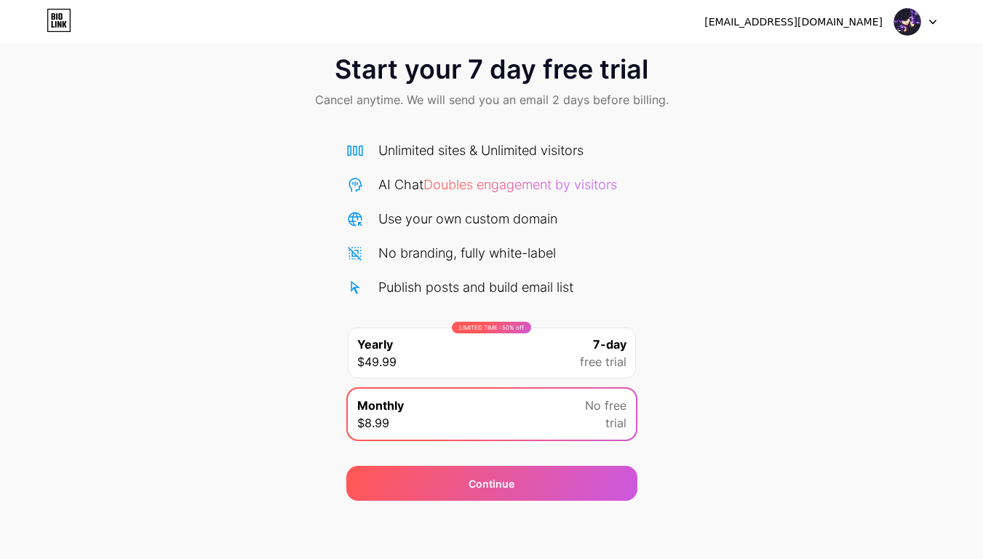
click at [932, 25] on div at bounding box center [915, 22] width 42 height 26
click at [898, 26] on img at bounding box center [907, 22] width 28 height 28
click at [903, 26] on img at bounding box center [907, 22] width 28 height 28
drag, startPoint x: 36, startPoint y: 15, endPoint x: 45, endPoint y: 18, distance: 9.9
click at [39, 16] on div "sayemkarim990@gmail.com Logout" at bounding box center [491, 22] width 983 height 26
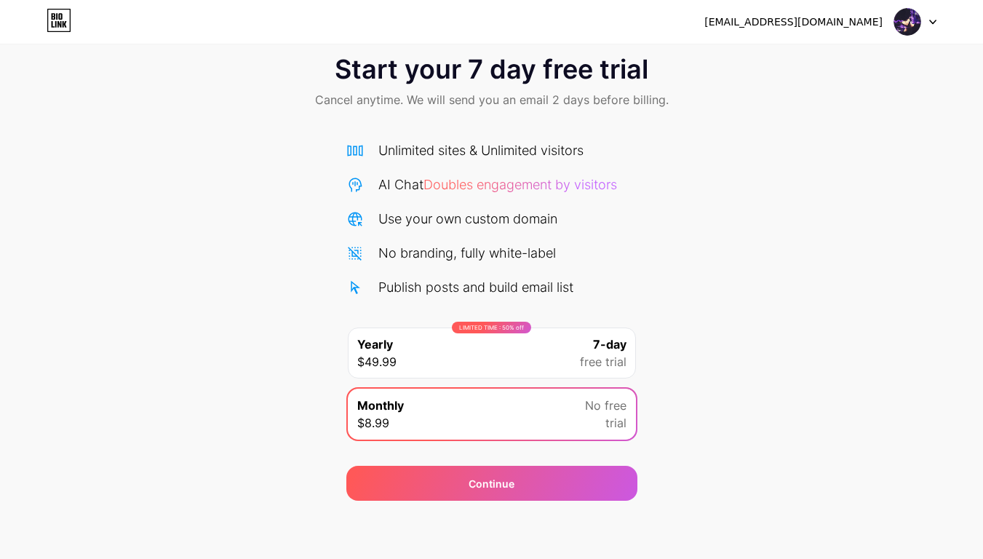
click at [45, 18] on div "sayemkarim990@gmail.com Logout" at bounding box center [491, 22] width 983 height 26
click at [57, 17] on icon at bounding box center [56, 16] width 1 height 7
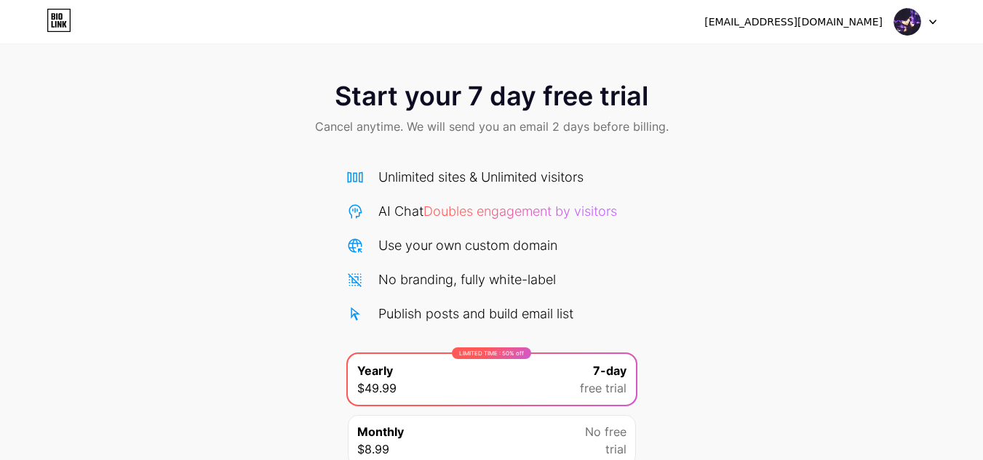
click at [356, 140] on div "Start your 7 day free trial Cancel anytime. We will send you an email 2 days be…" at bounding box center [491, 110] width 983 height 86
click at [375, 125] on span "Cancel anytime. We will send you an email 2 days before billing." at bounding box center [492, 126] width 354 height 17
click at [507, 129] on span "Cancel anytime. We will send you an email 2 days before billing." at bounding box center [492, 126] width 354 height 17
drag, startPoint x: 583, startPoint y: 129, endPoint x: 678, endPoint y: 132, distance: 95.3
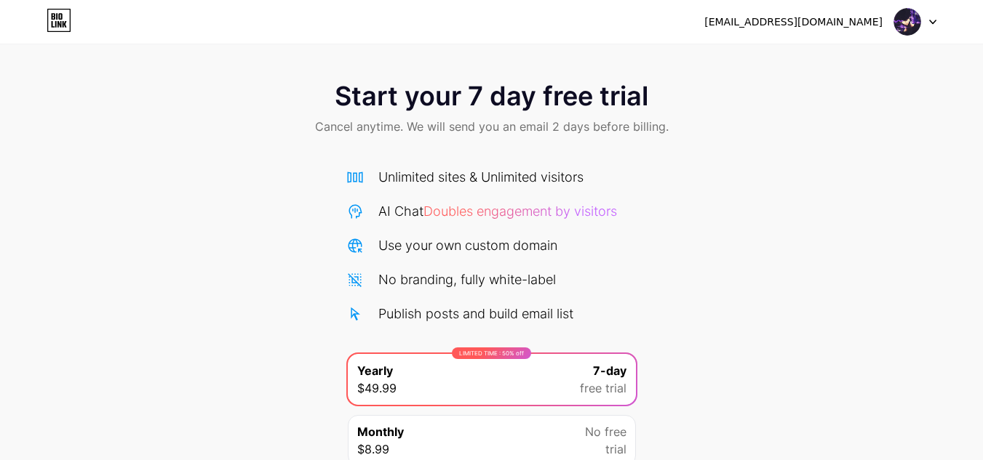
click at [587, 130] on span "Cancel anytime. We will send you an email 2 days before billing." at bounding box center [492, 126] width 354 height 17
click at [679, 132] on div "Start your 7 day free trial Cancel anytime. We will send you an email 2 days be…" at bounding box center [491, 110] width 983 height 86
click at [909, 27] on img at bounding box center [907, 22] width 28 height 28
click at [915, 98] on div "Start your 7 day free trial Cancel anytime. We will send you an email 2 days be…" at bounding box center [491, 110] width 983 height 86
drag, startPoint x: 927, startPoint y: 18, endPoint x: 937, endPoint y: 23, distance: 10.4
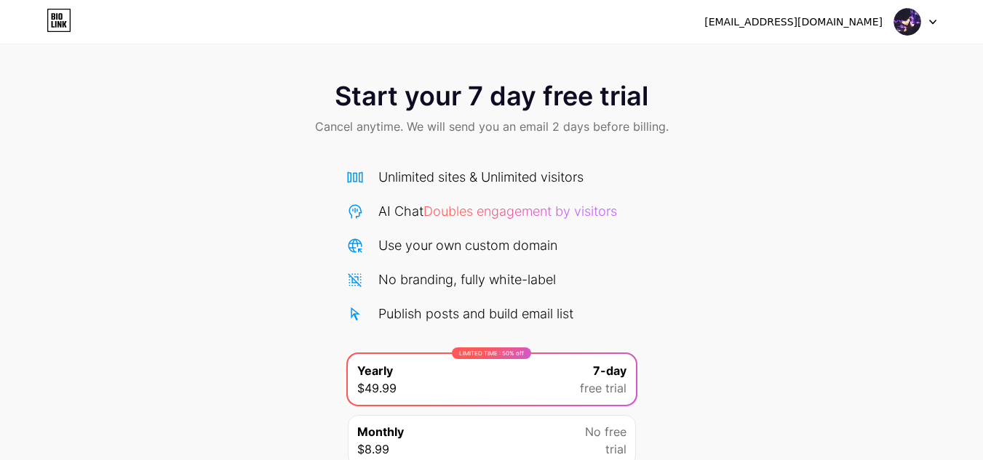
click at [933, 20] on div at bounding box center [915, 22] width 42 height 26
click at [937, 22] on div "[EMAIL_ADDRESS][DOMAIN_NAME] Logout" at bounding box center [491, 22] width 983 height 26
click at [934, 20] on icon at bounding box center [932, 22] width 7 height 5
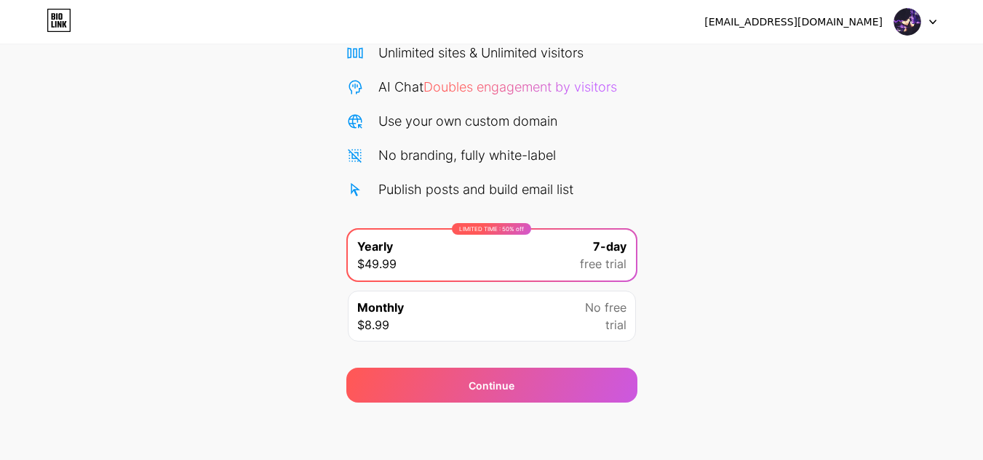
scroll to position [125, 0]
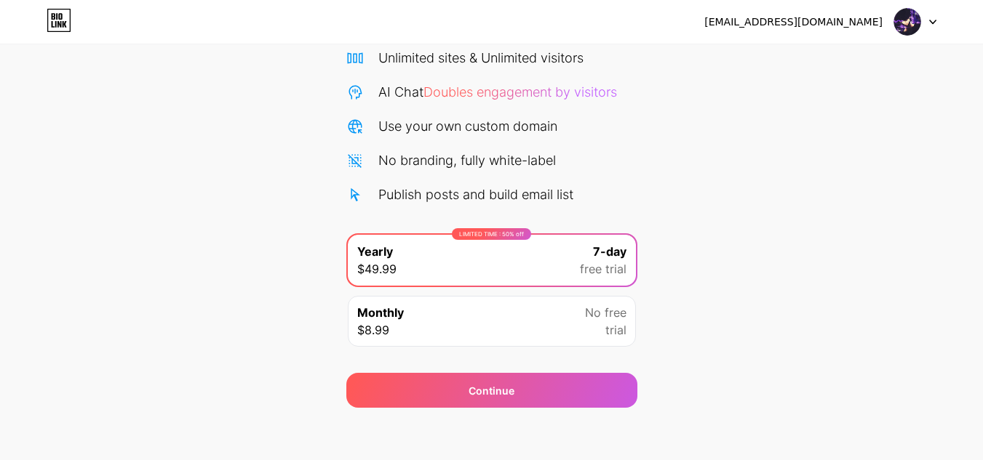
scroll to position [125, 0]
